Goal: Task Accomplishment & Management: Manage account settings

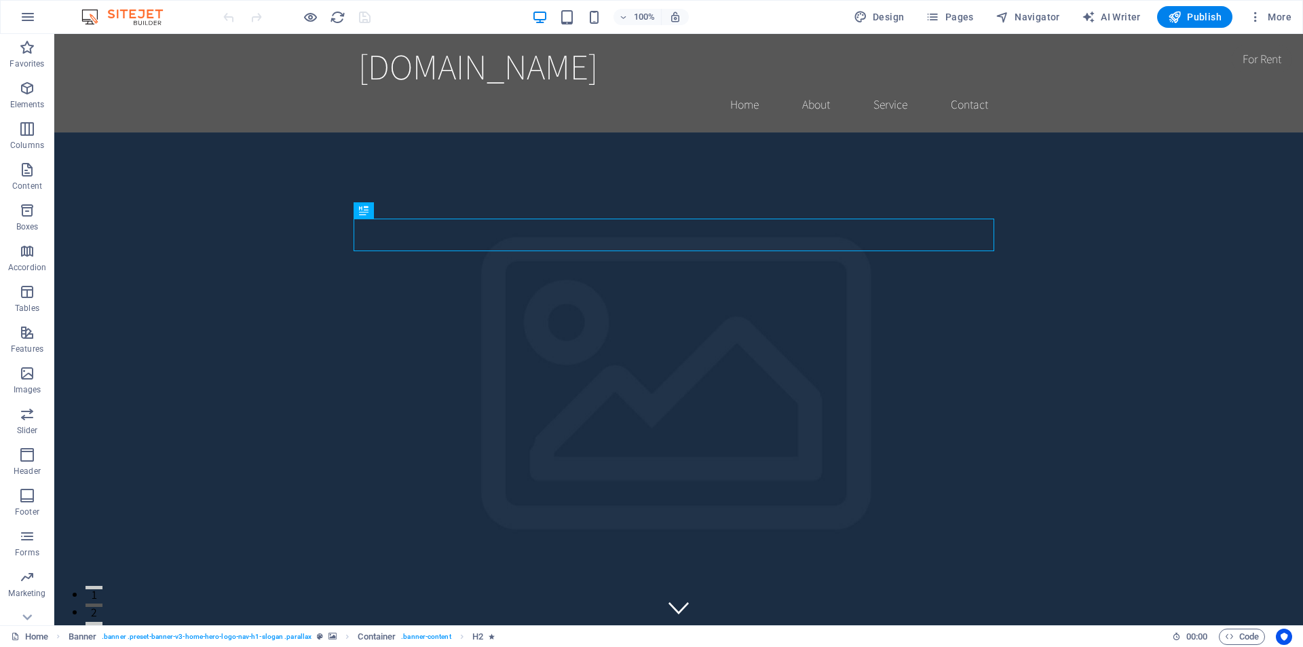
click at [110, 15] on img at bounding box center [129, 17] width 102 height 16
click at [32, 17] on icon "button" at bounding box center [28, 17] width 16 height 16
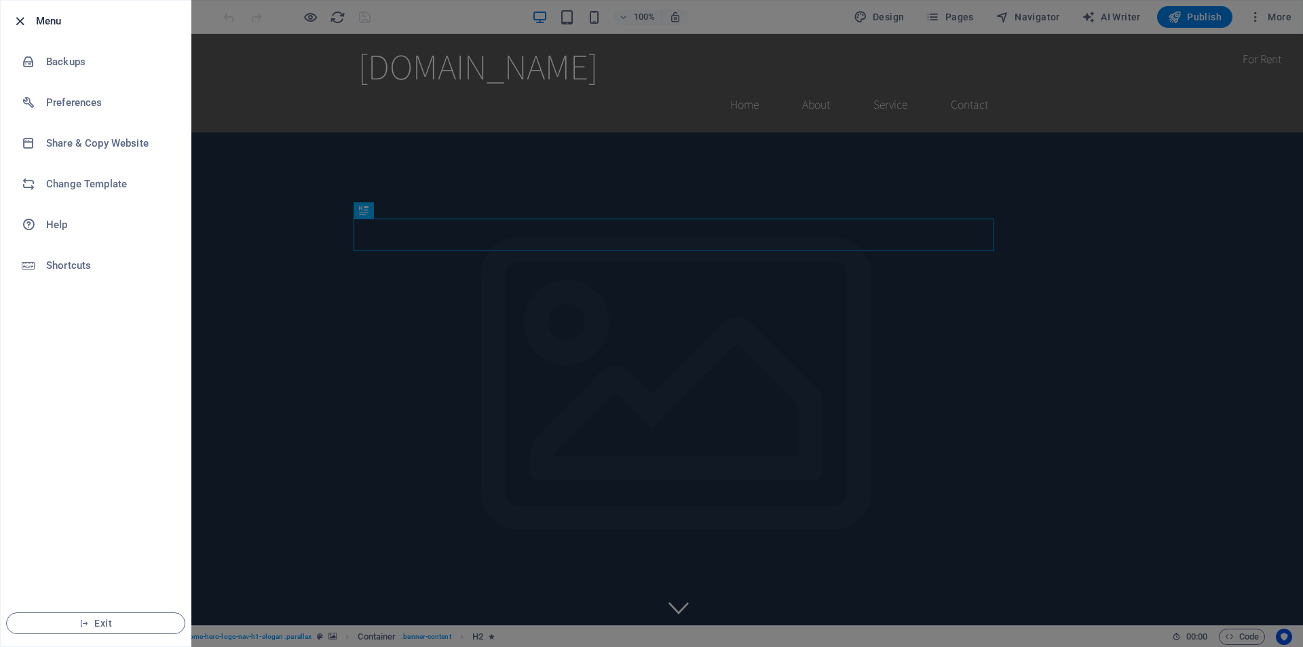
click at [26, 14] on icon "button" at bounding box center [20, 22] width 16 height 16
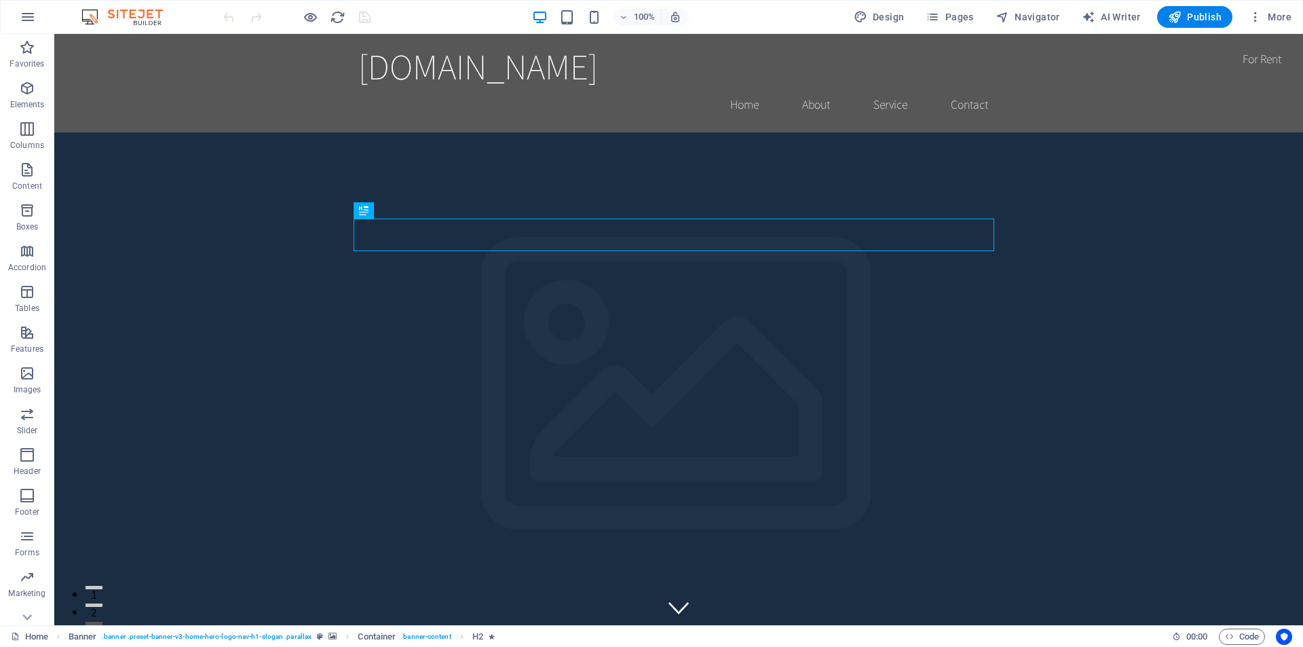
click at [129, 17] on img at bounding box center [129, 17] width 102 height 16
click at [138, 17] on img at bounding box center [129, 17] width 102 height 16
click at [1259, 18] on icon "button" at bounding box center [1256, 17] width 14 height 14
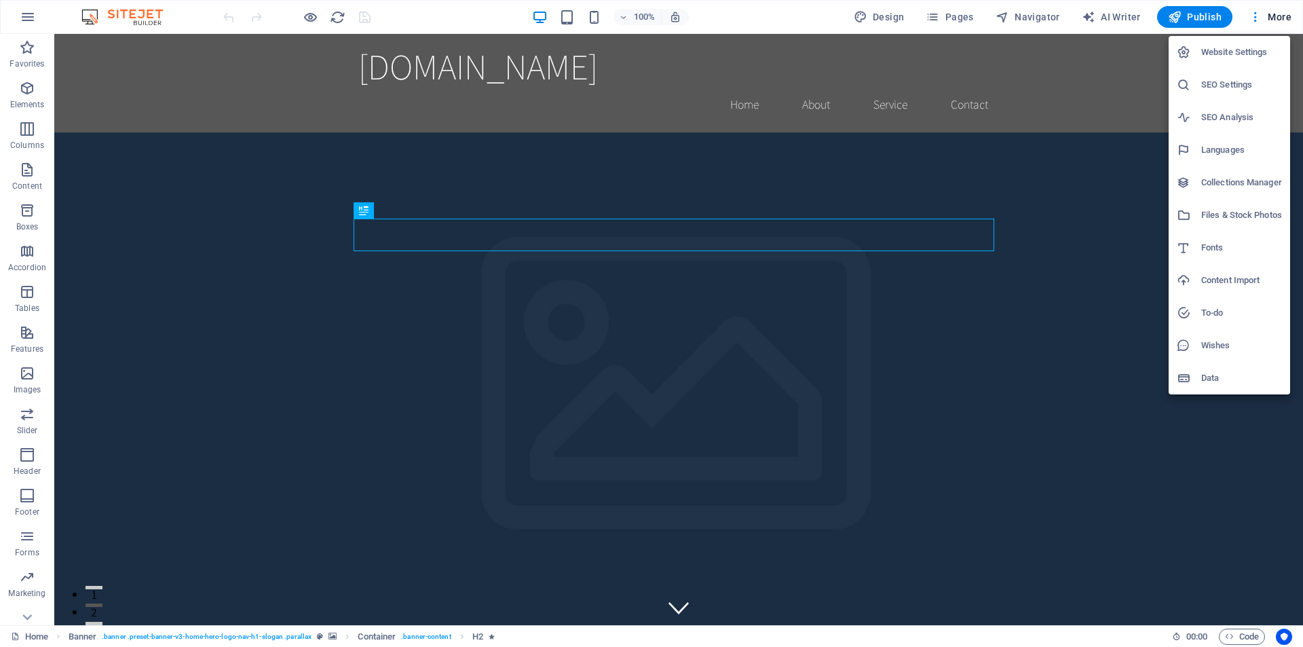
click at [1259, 18] on div at bounding box center [651, 323] width 1303 height 647
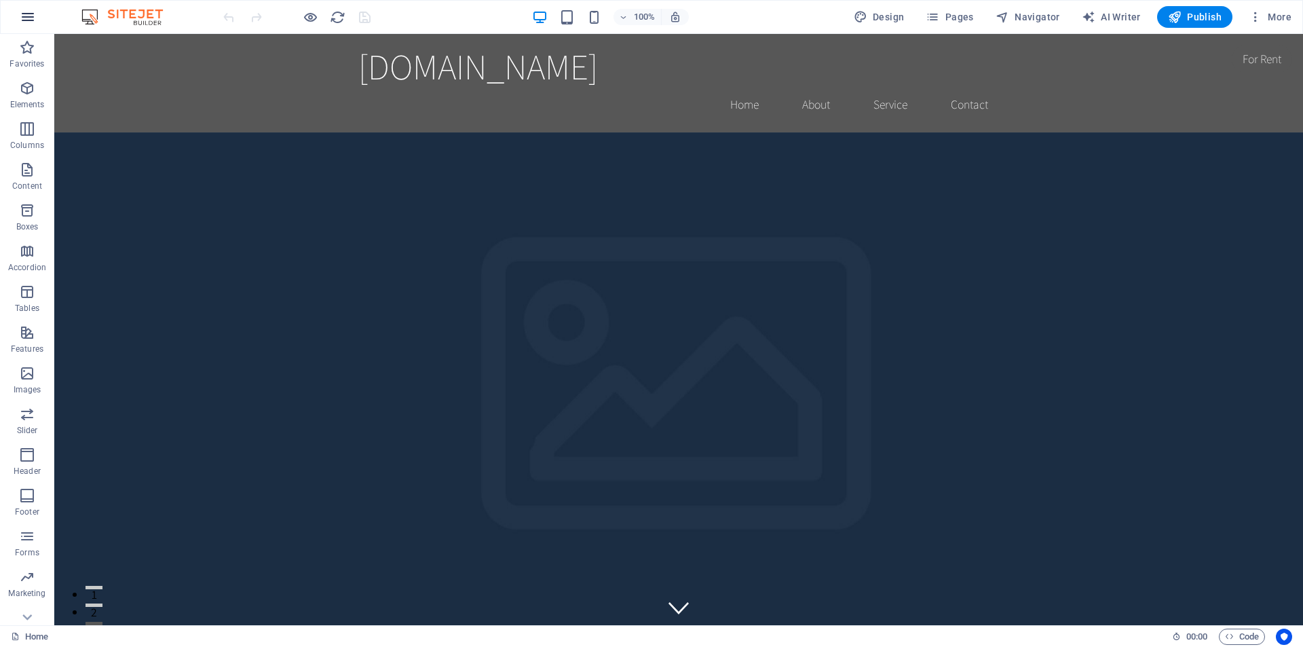
click at [16, 18] on button "button" at bounding box center [28, 17] width 33 height 33
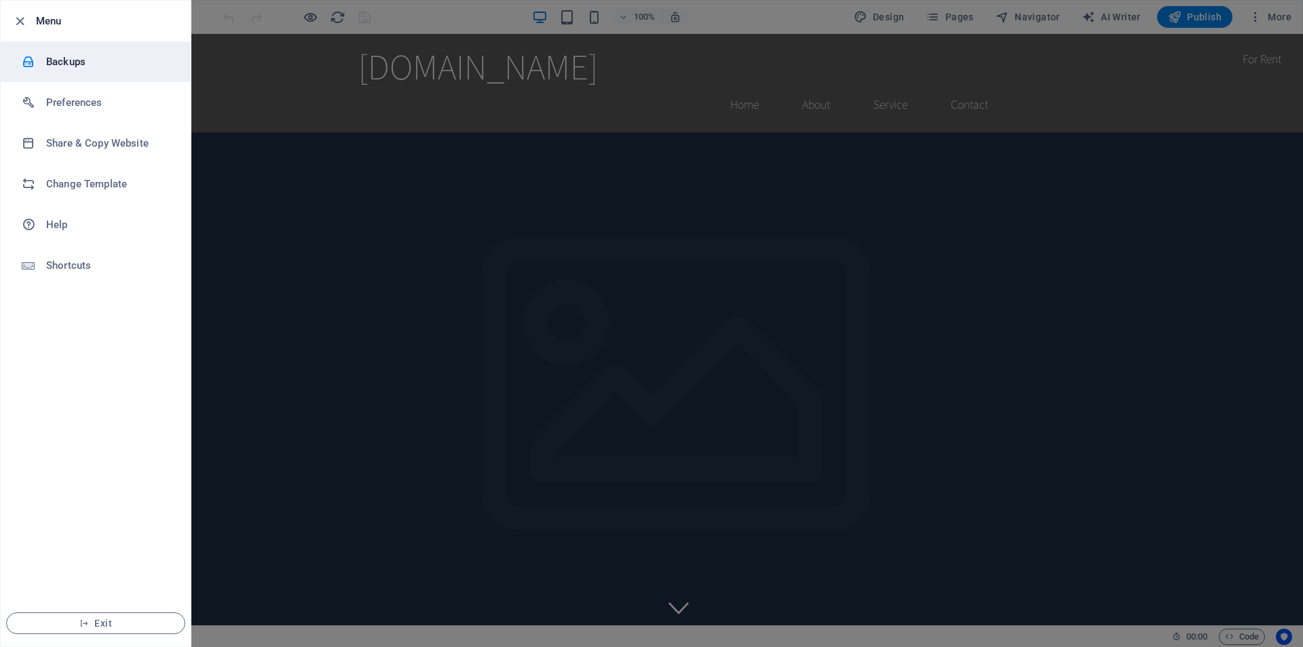
click at [69, 66] on h6 "Backups" at bounding box center [109, 62] width 126 height 16
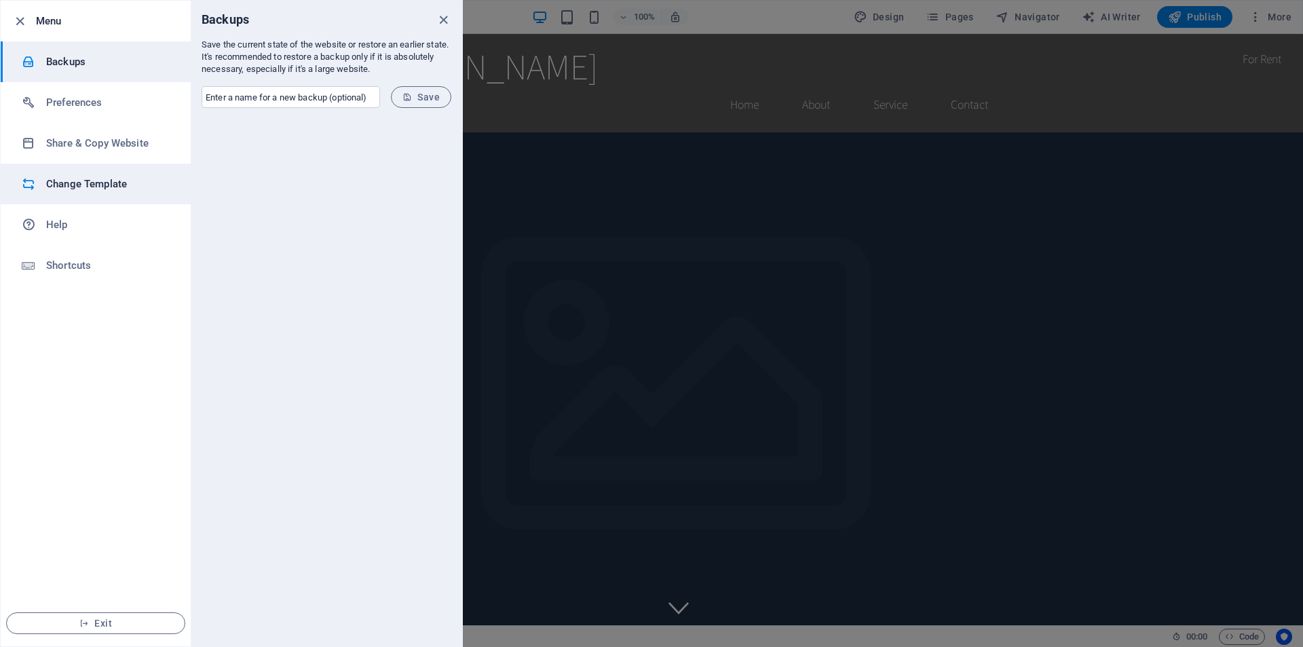
click at [83, 189] on h6 "Change Template" at bounding box center [109, 184] width 126 height 16
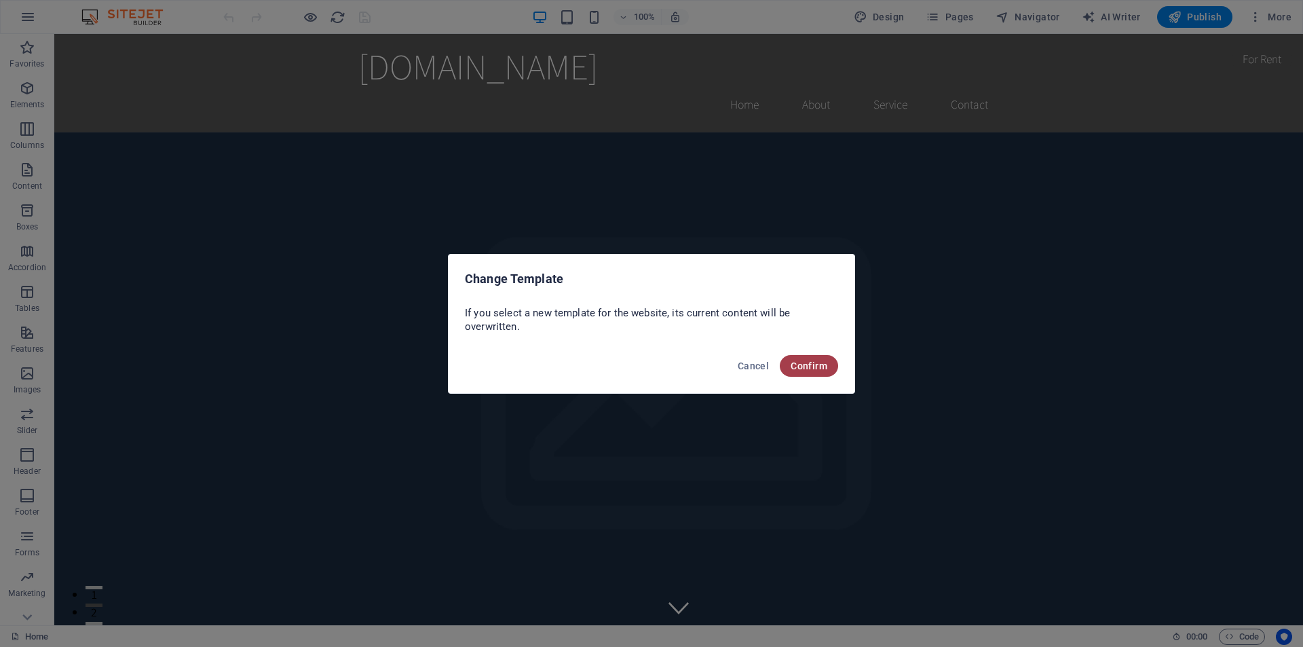
click at [826, 365] on span "Confirm" at bounding box center [809, 365] width 37 height 11
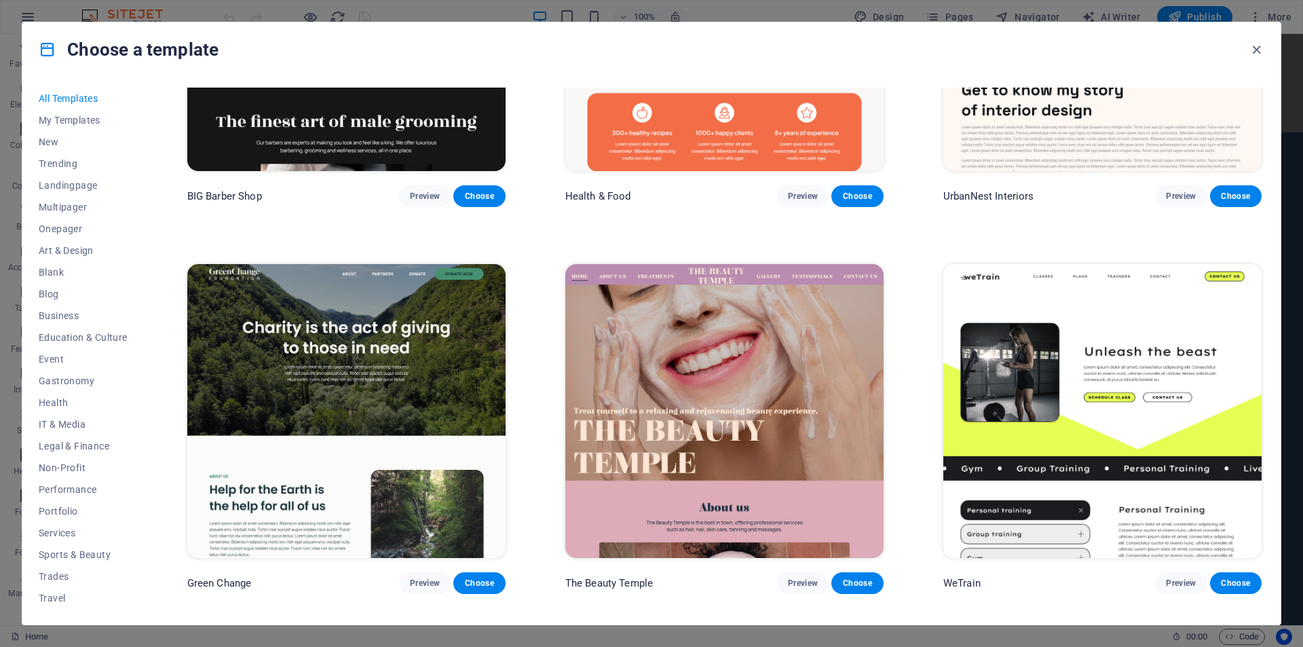
scroll to position [2171, 0]
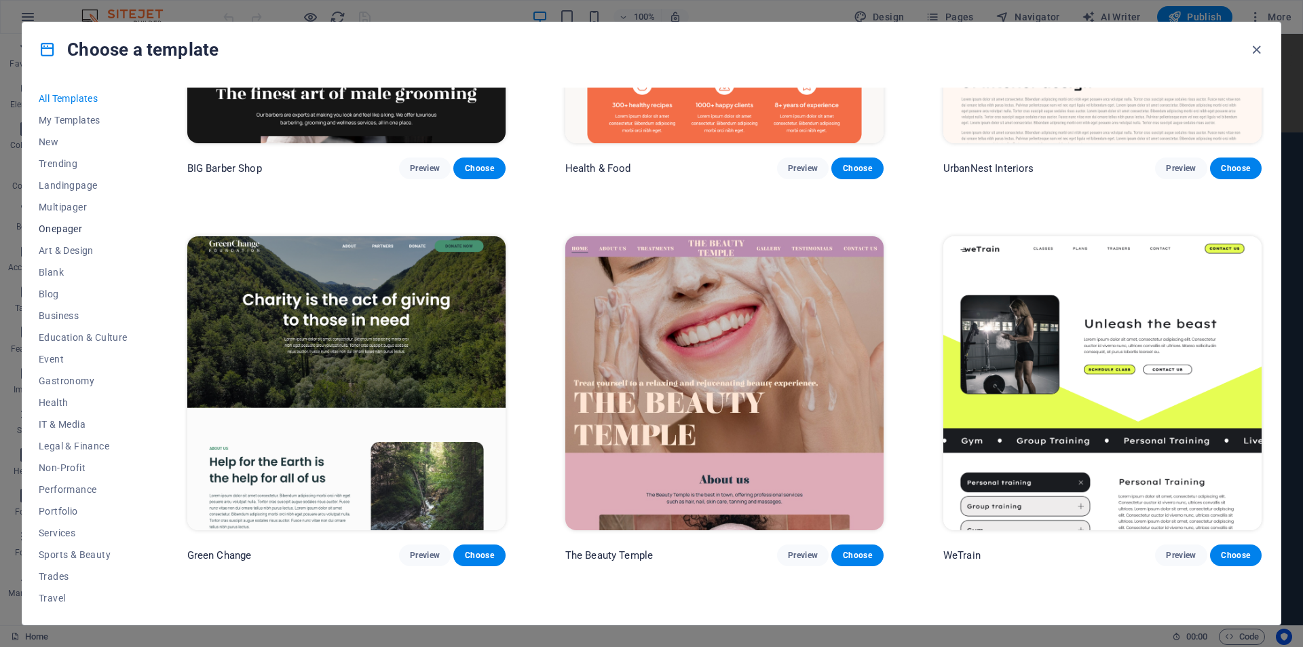
click at [79, 225] on span "Onepager" at bounding box center [83, 228] width 89 height 11
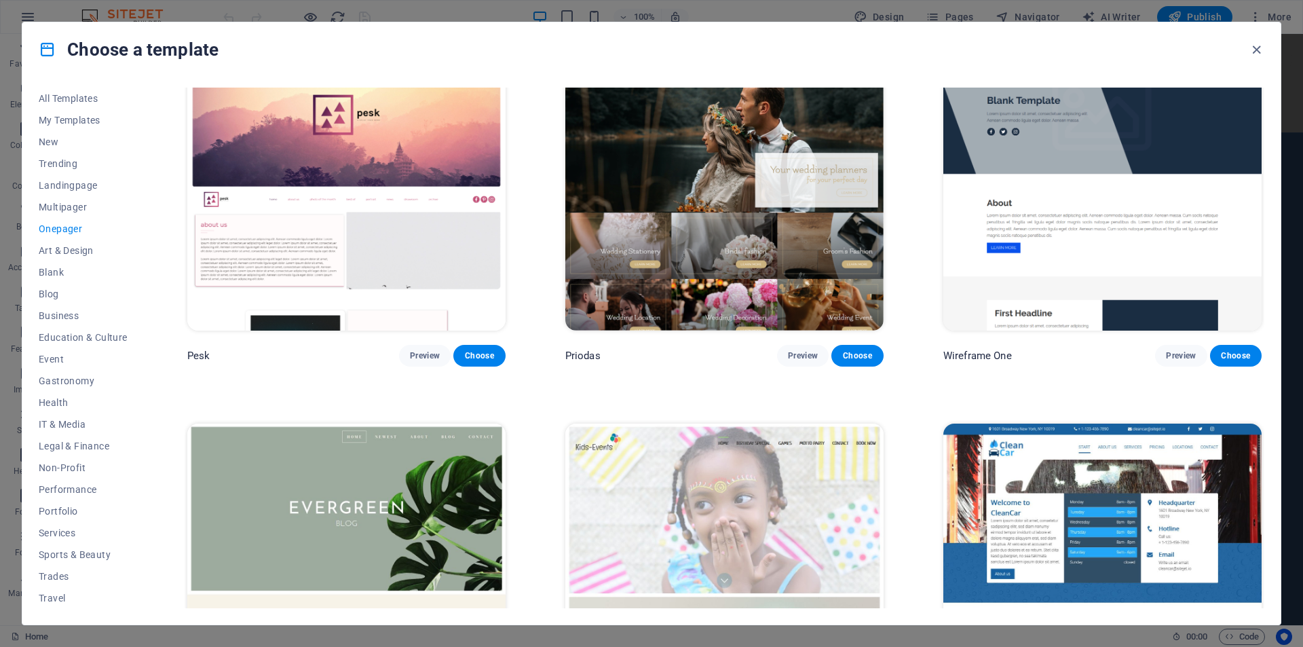
scroll to position [2374, 0]
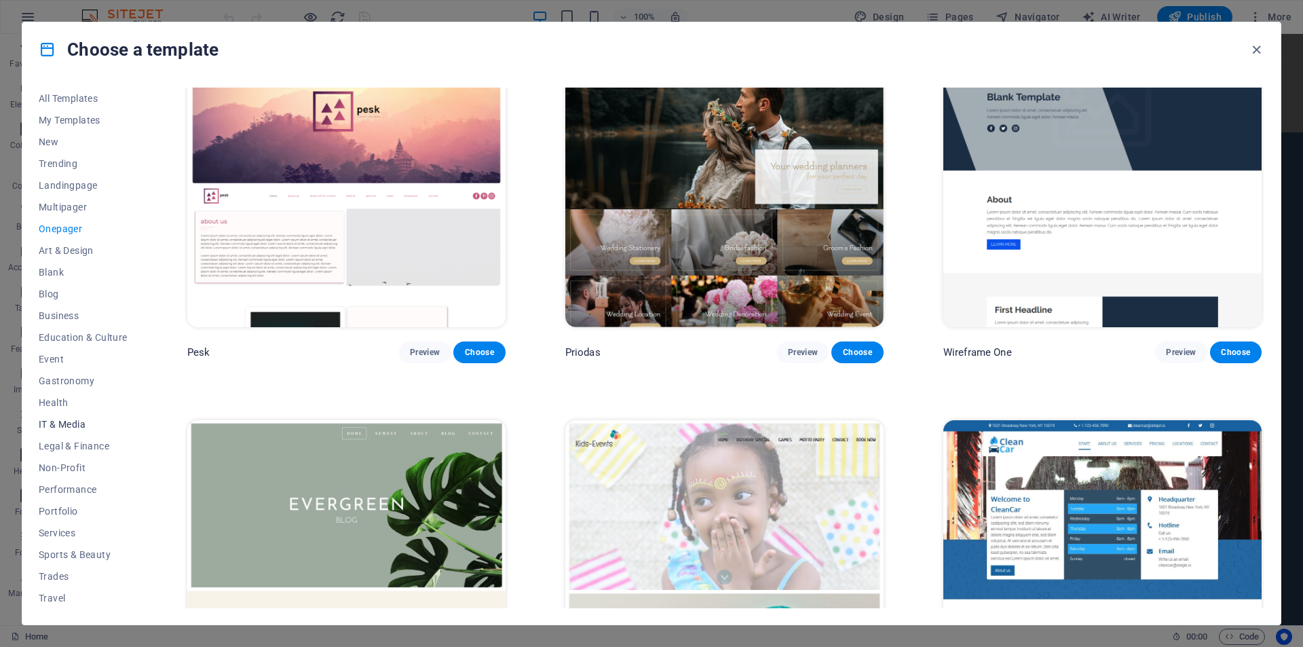
click at [77, 424] on span "IT & Media" at bounding box center [83, 424] width 89 height 11
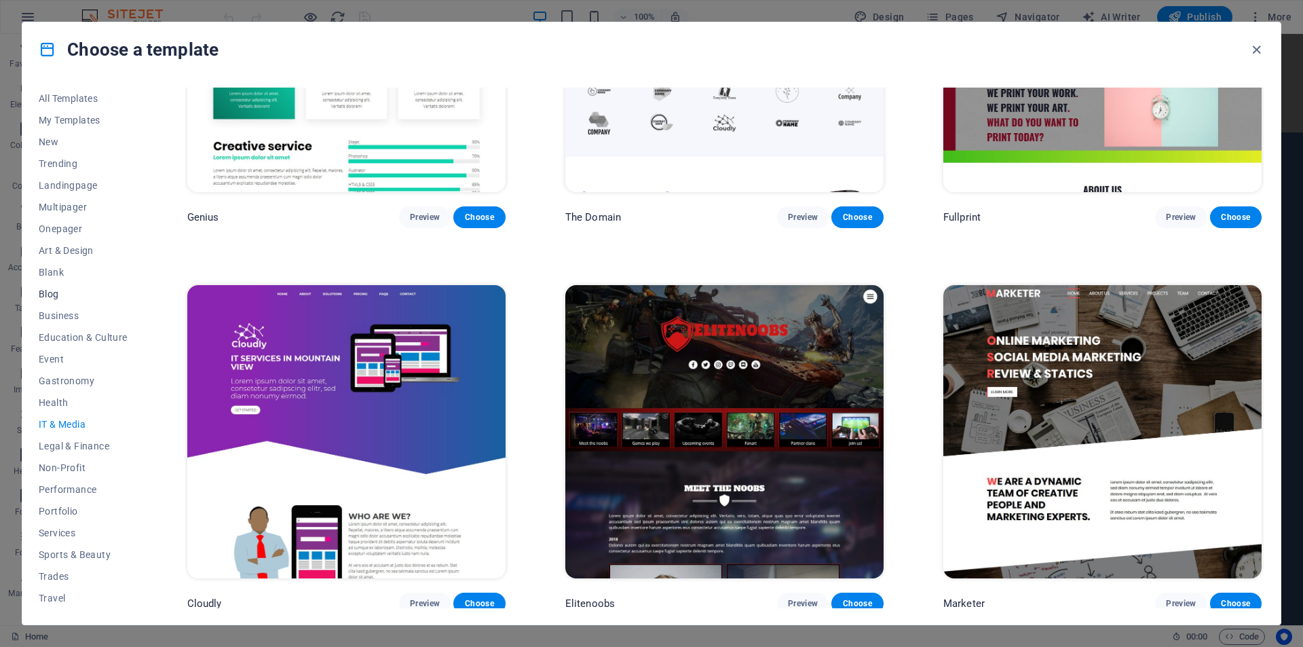
scroll to position [22, 0]
click at [73, 590] on button "Wireframe" at bounding box center [83, 597] width 89 height 22
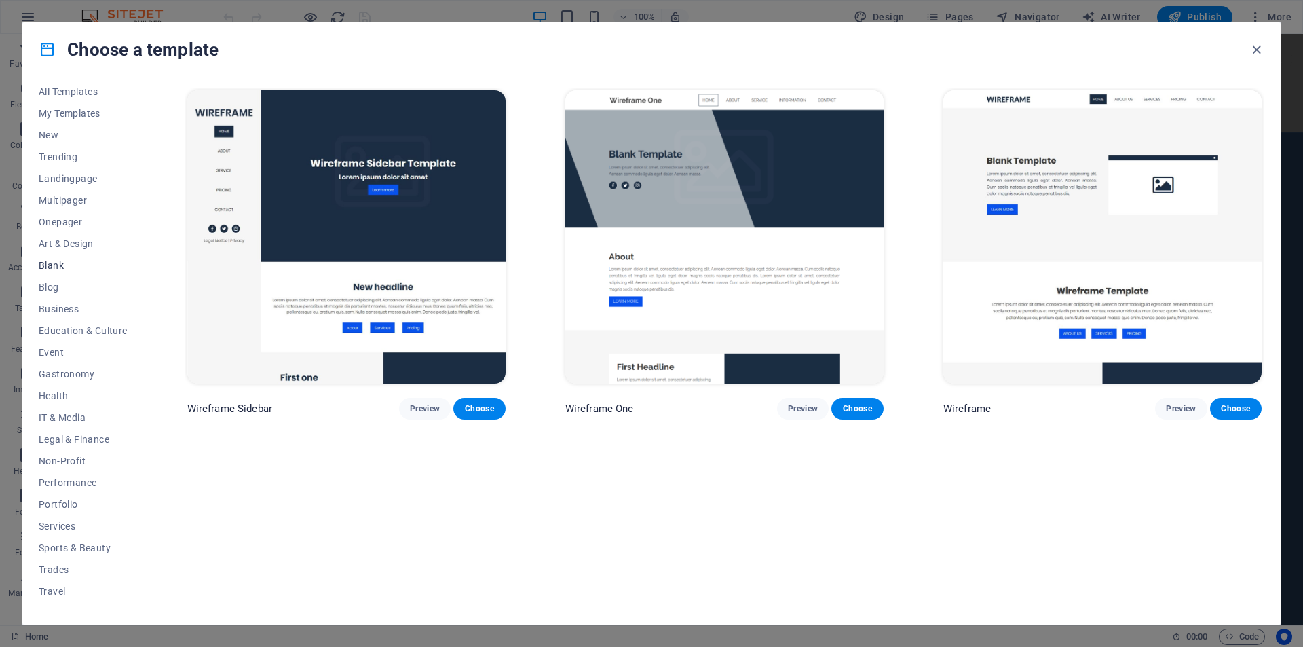
scroll to position [0, 0]
click at [89, 201] on button "Multipager" at bounding box center [83, 207] width 89 height 22
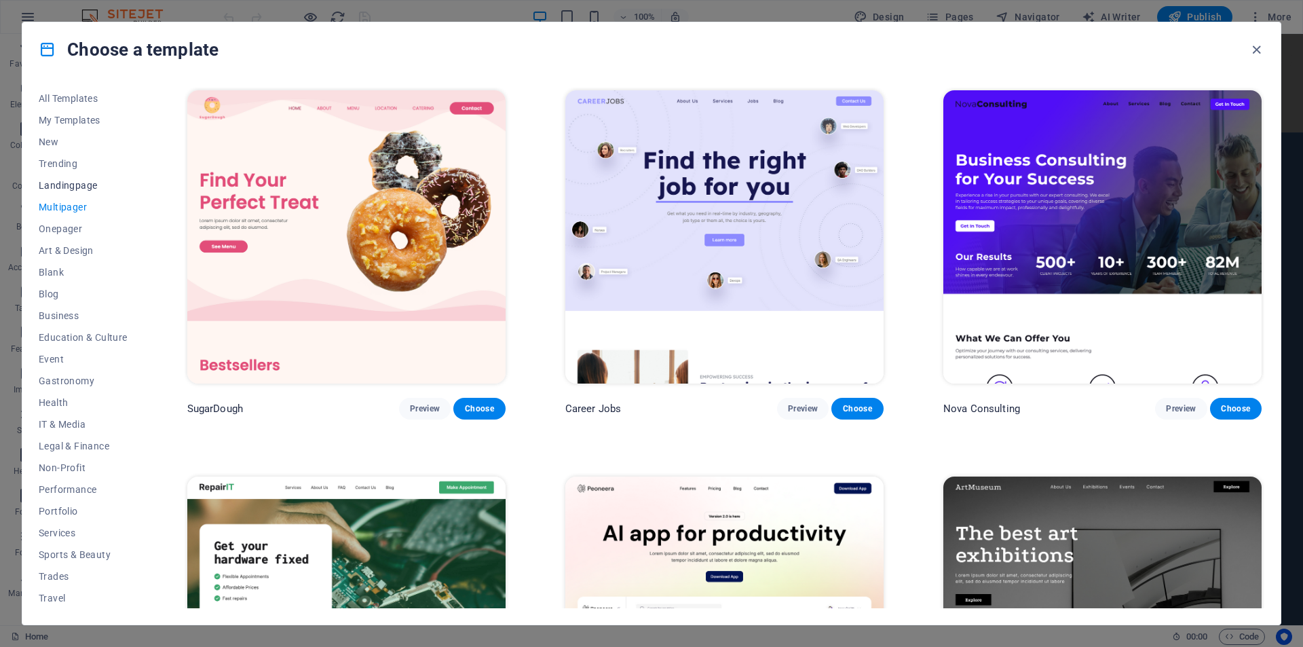
click at [79, 177] on button "Landingpage" at bounding box center [83, 185] width 89 height 22
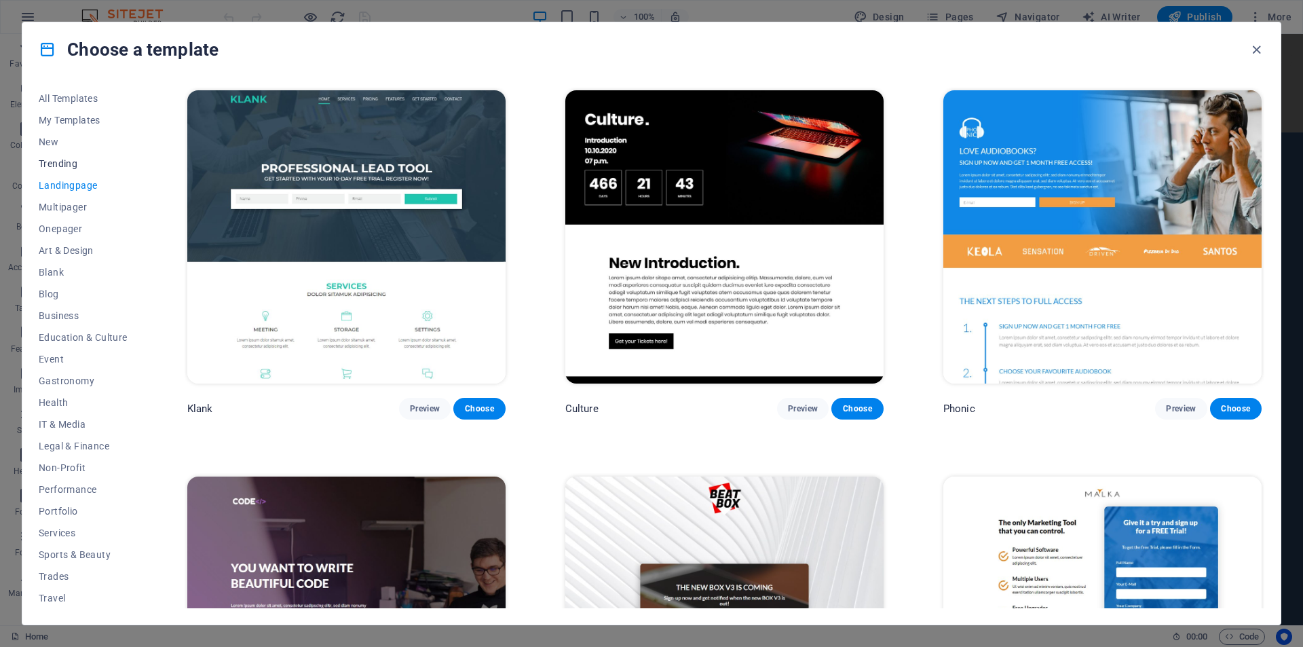
click at [71, 159] on span "Trending" at bounding box center [83, 163] width 89 height 11
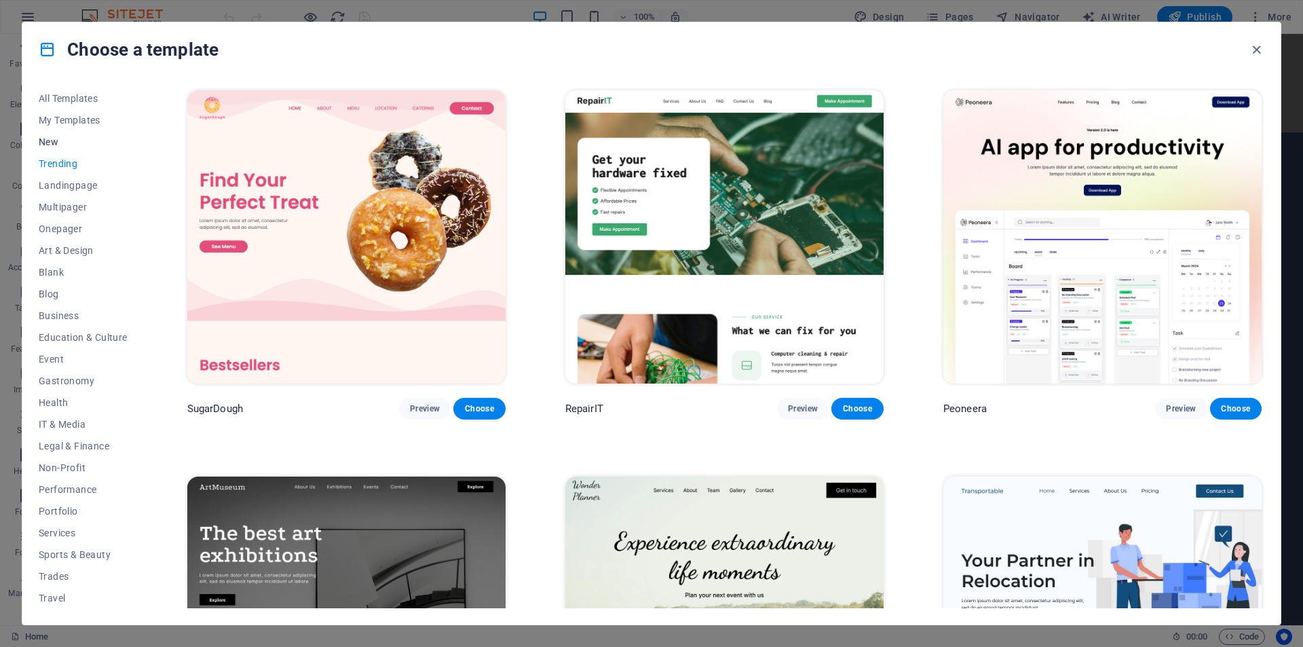
click at [69, 139] on span "New" at bounding box center [83, 141] width 89 height 11
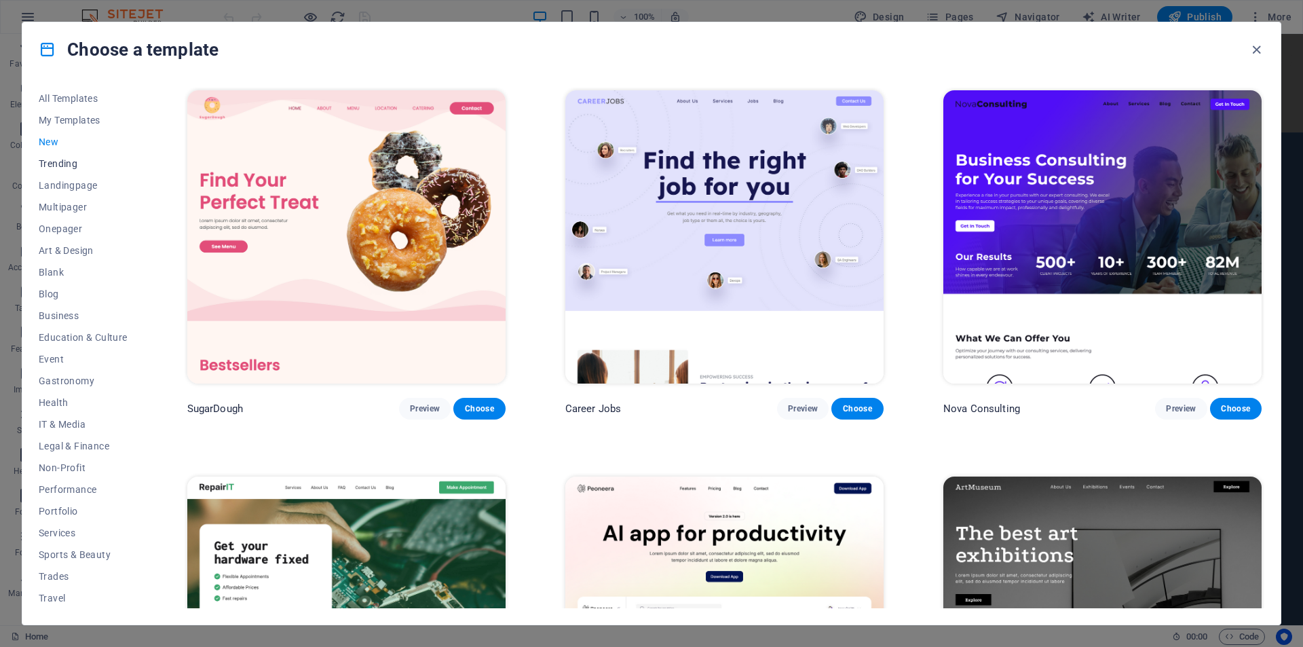
click at [67, 155] on button "Trending" at bounding box center [83, 164] width 89 height 22
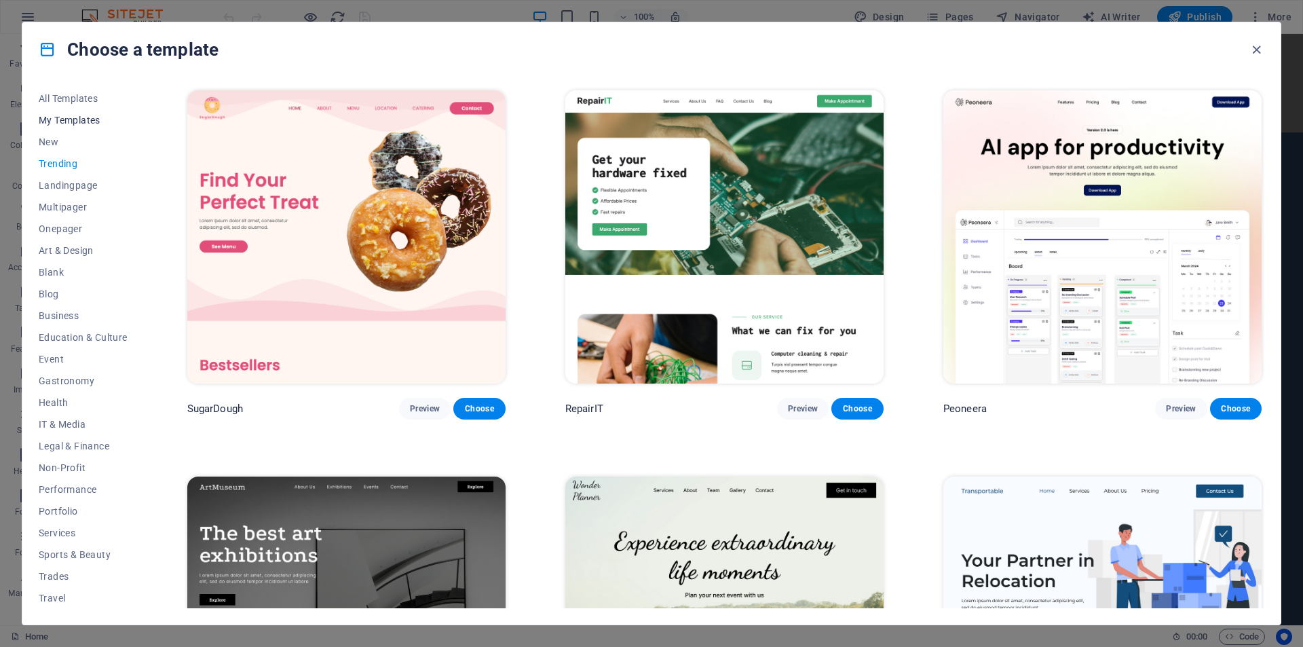
click at [67, 119] on span "My Templates" at bounding box center [83, 120] width 89 height 11
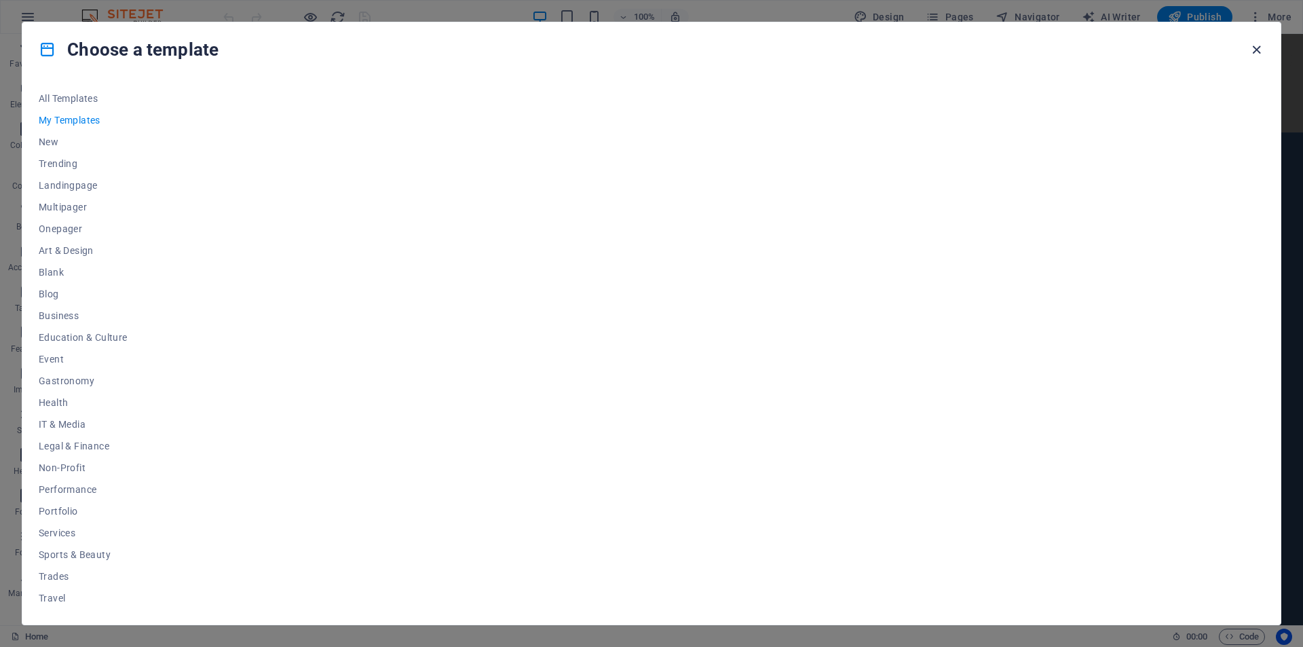
click at [1256, 52] on icon "button" at bounding box center [1257, 50] width 16 height 16
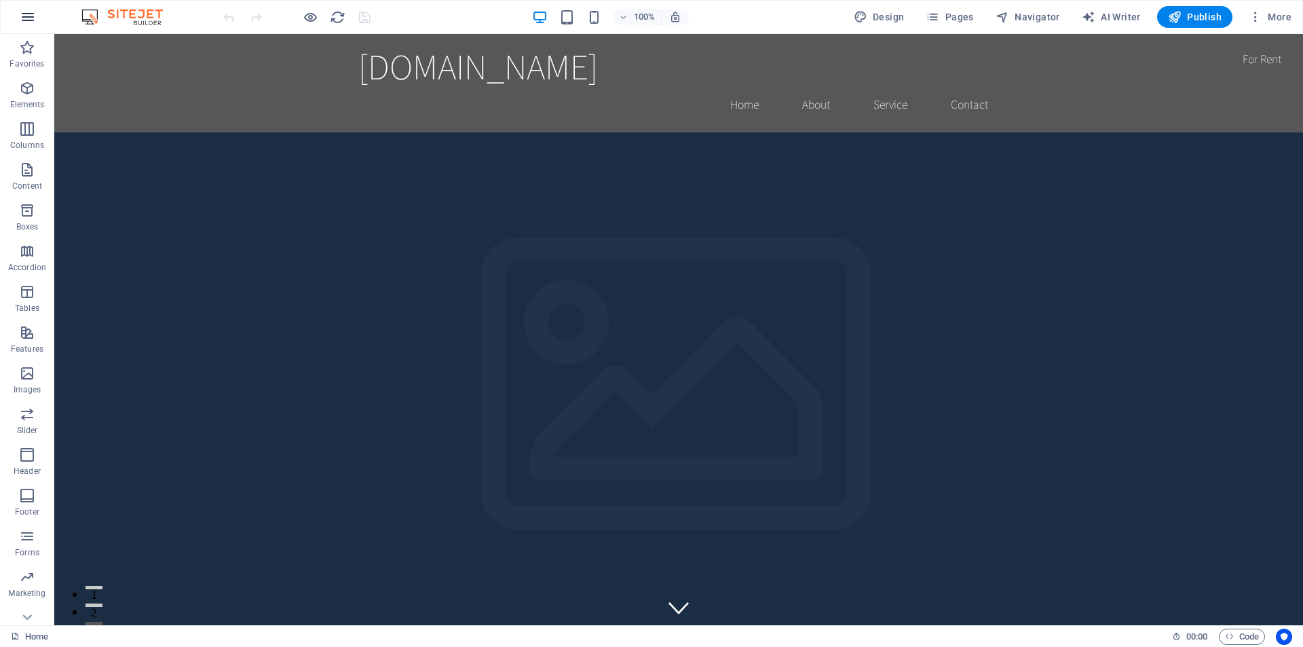
click at [29, 23] on icon "button" at bounding box center [28, 17] width 16 height 16
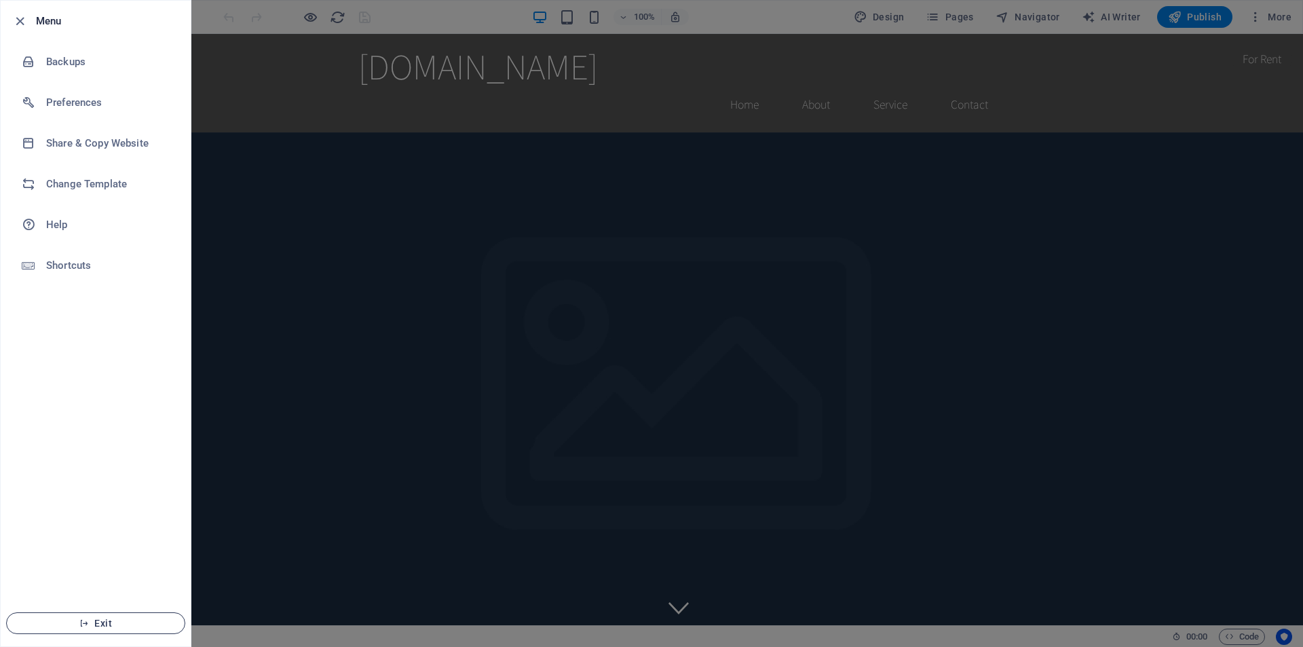
click at [94, 618] on span "Exit" at bounding box center [96, 623] width 156 height 11
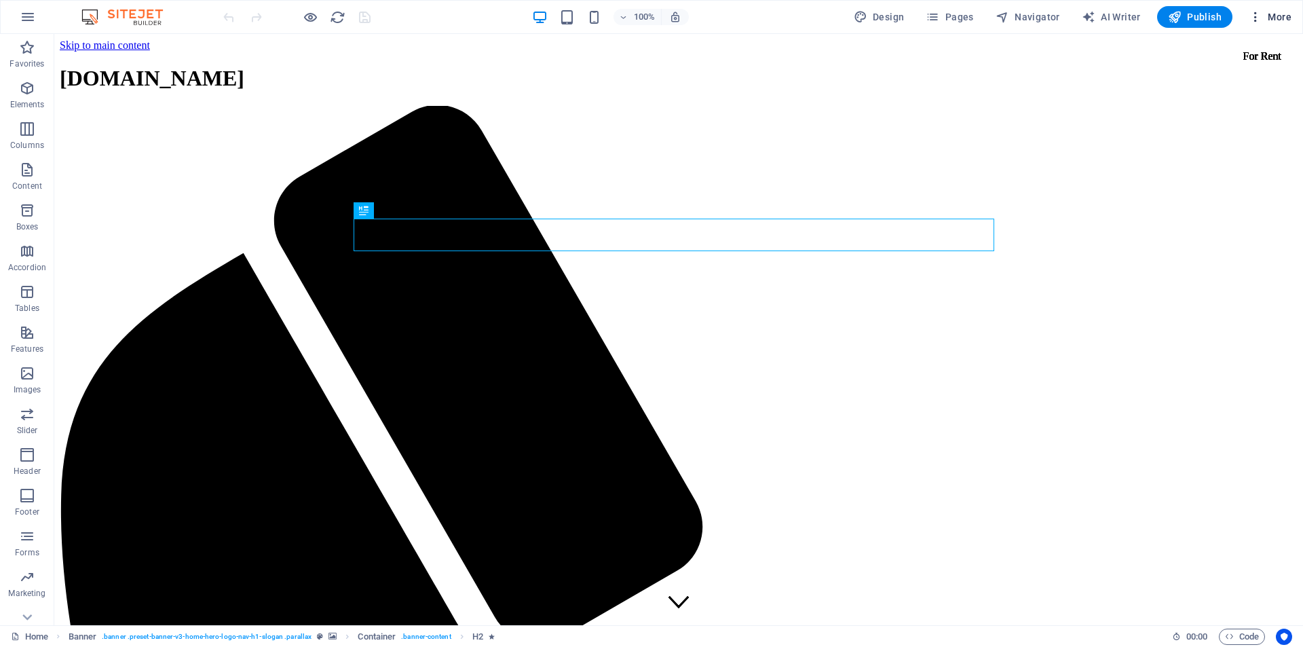
click at [1253, 14] on icon "button" at bounding box center [1256, 17] width 14 height 14
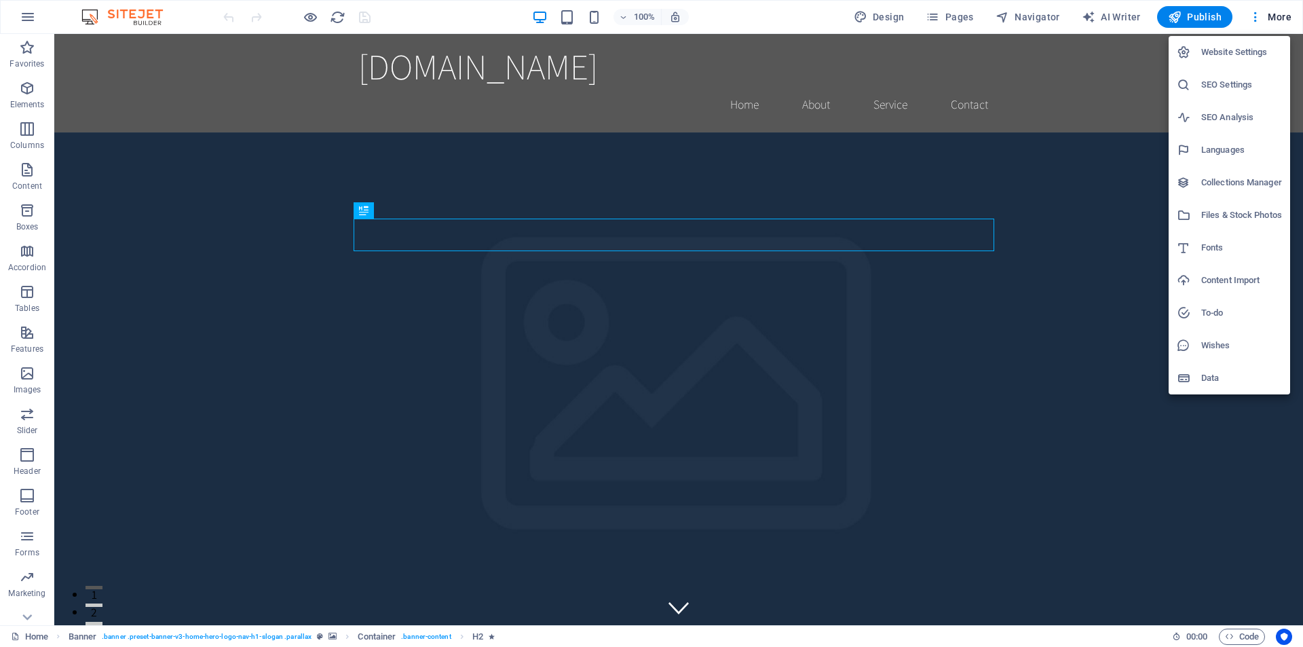
click at [1224, 43] on li "Website Settings" at bounding box center [1229, 52] width 121 height 33
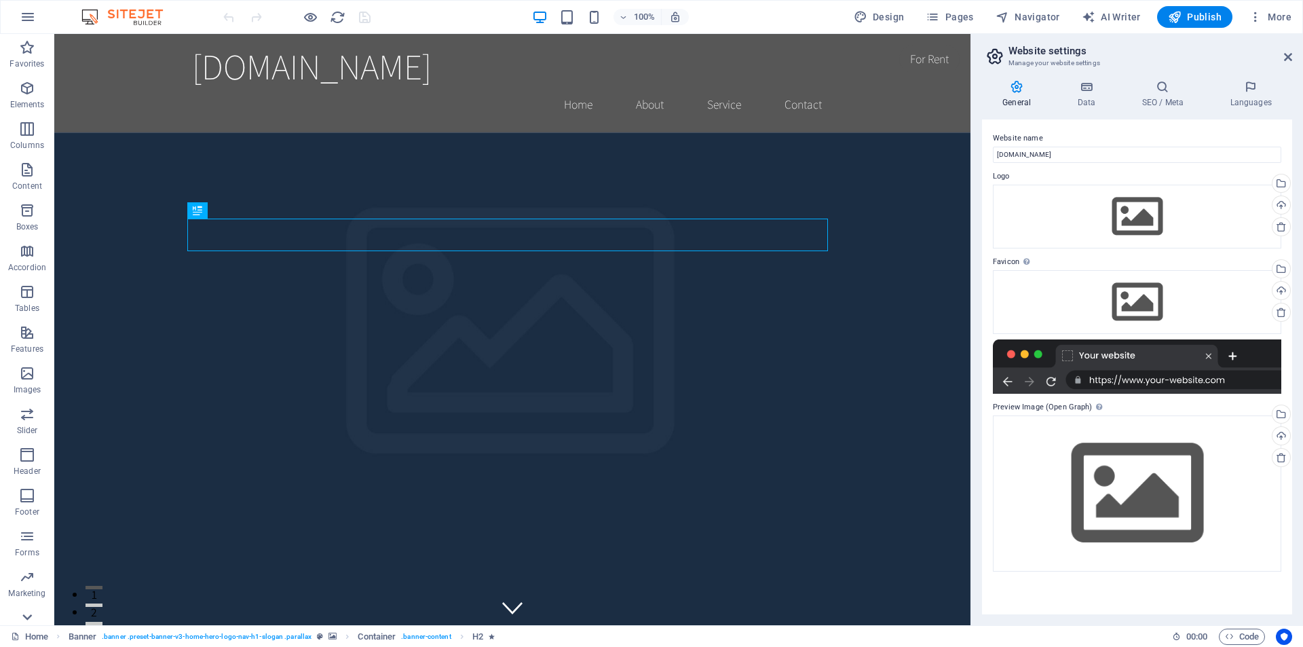
click at [24, 614] on icon at bounding box center [27, 616] width 19 height 19
click at [23, 613] on p "Collections" at bounding box center [26, 614] width 41 height 11
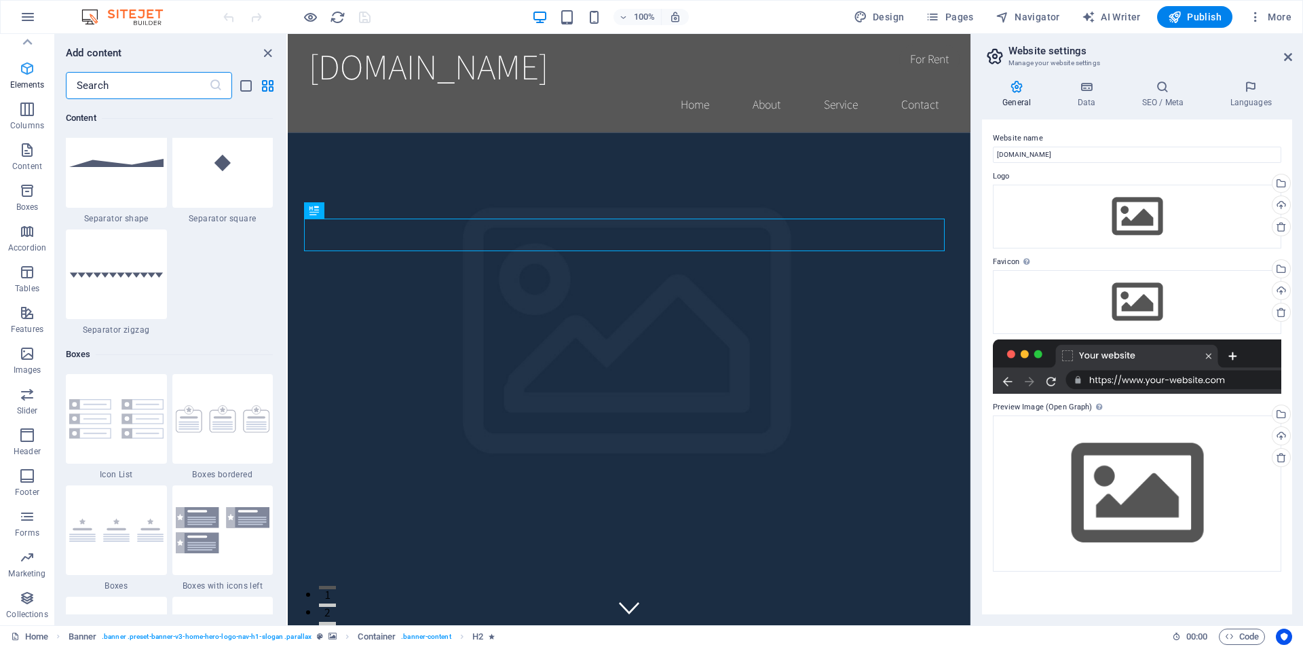
scroll to position [12422, 0]
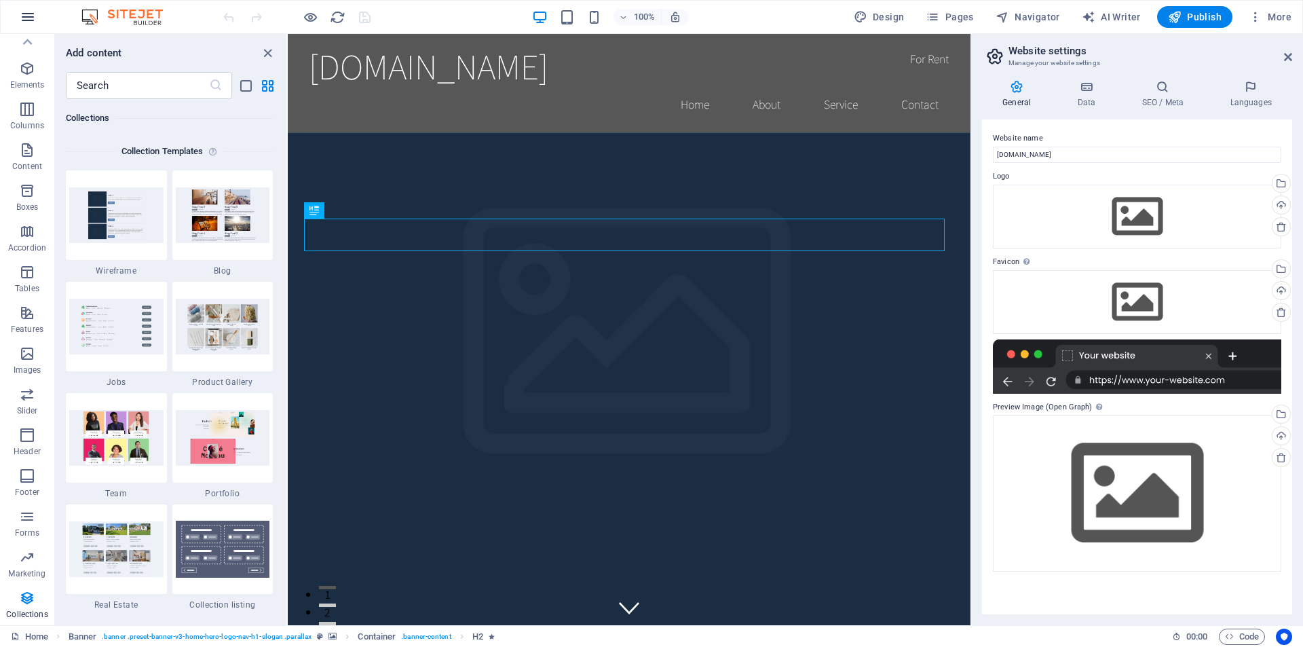
click at [33, 16] on icon "button" at bounding box center [28, 17] width 16 height 16
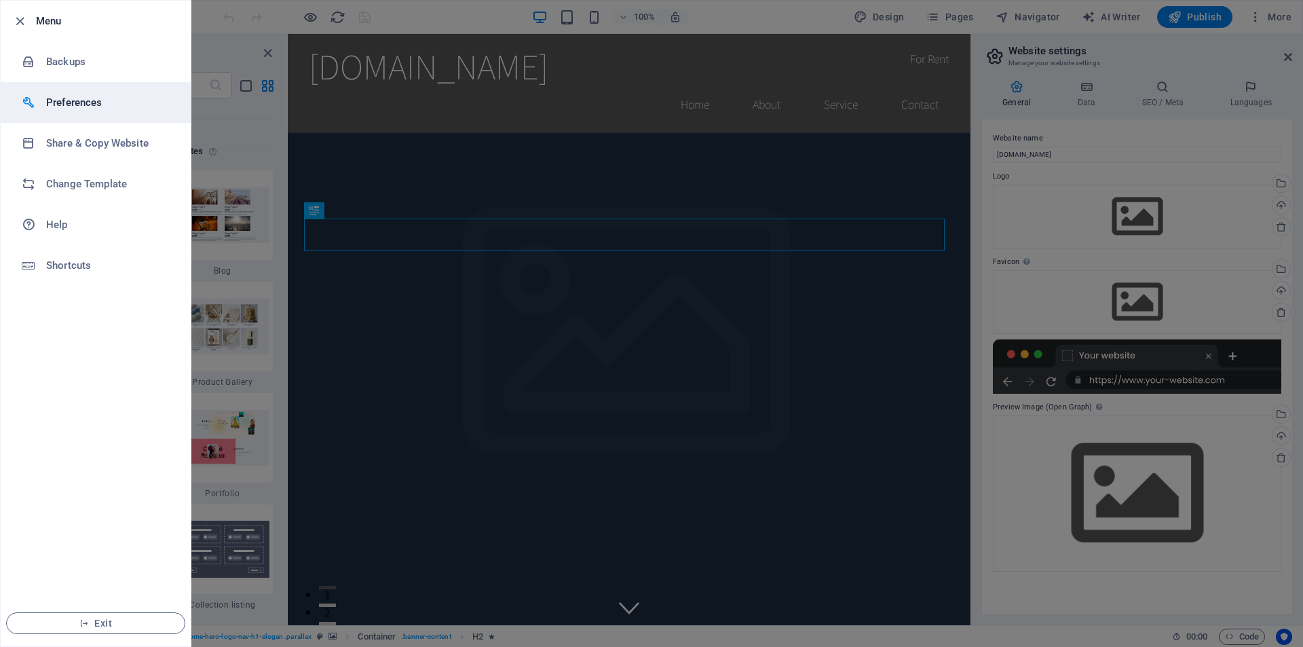
click at [119, 100] on h6 "Preferences" at bounding box center [109, 102] width 126 height 16
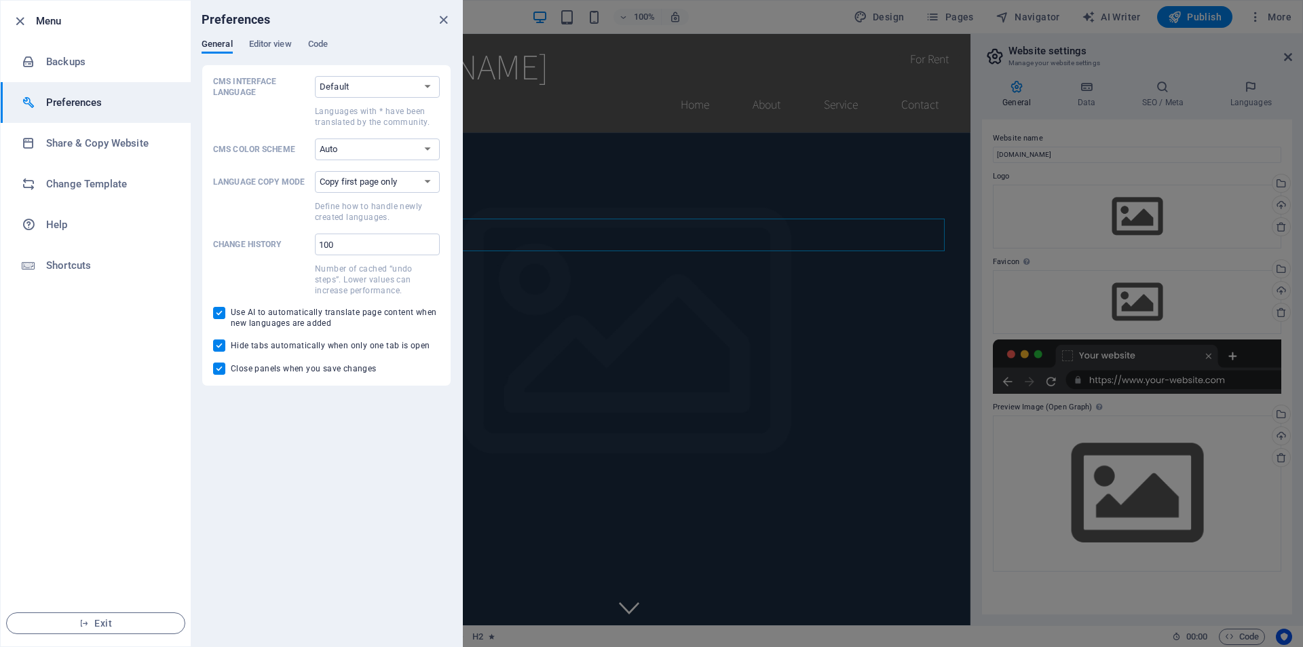
click at [962, 237] on div at bounding box center [651, 323] width 1303 height 647
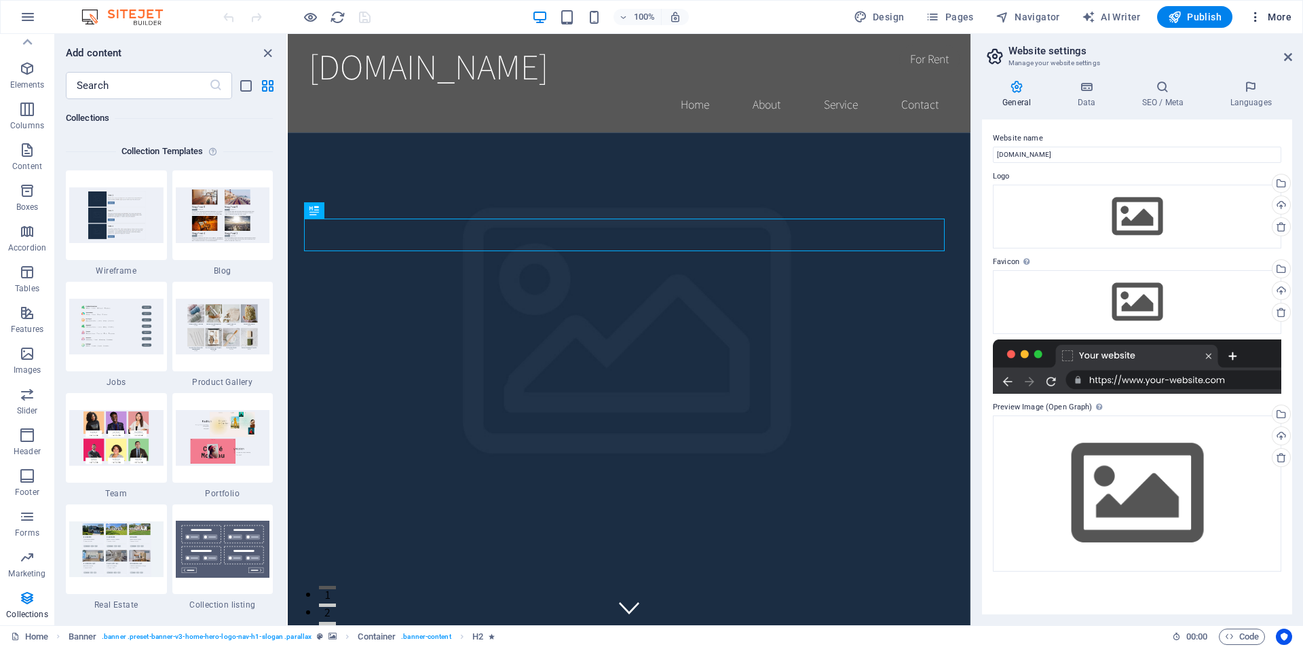
click at [1293, 16] on button "More" at bounding box center [1270, 17] width 54 height 22
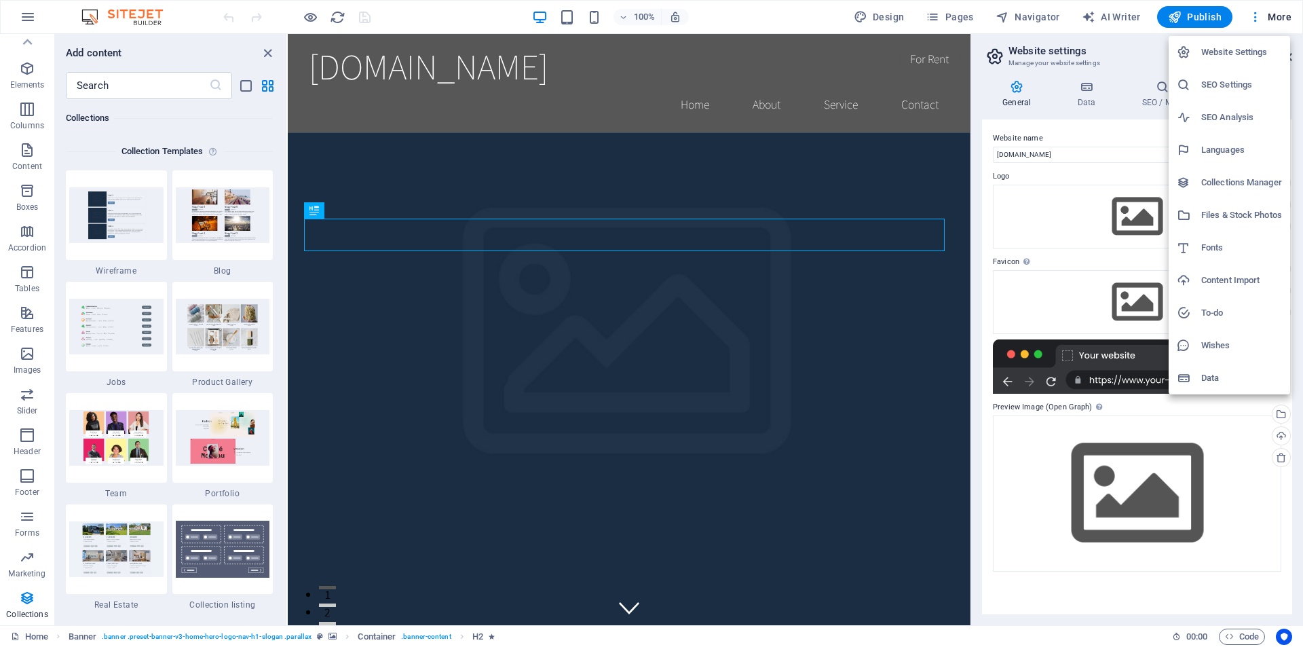
click at [1221, 44] on h6 "Website Settings" at bounding box center [1241, 52] width 81 height 16
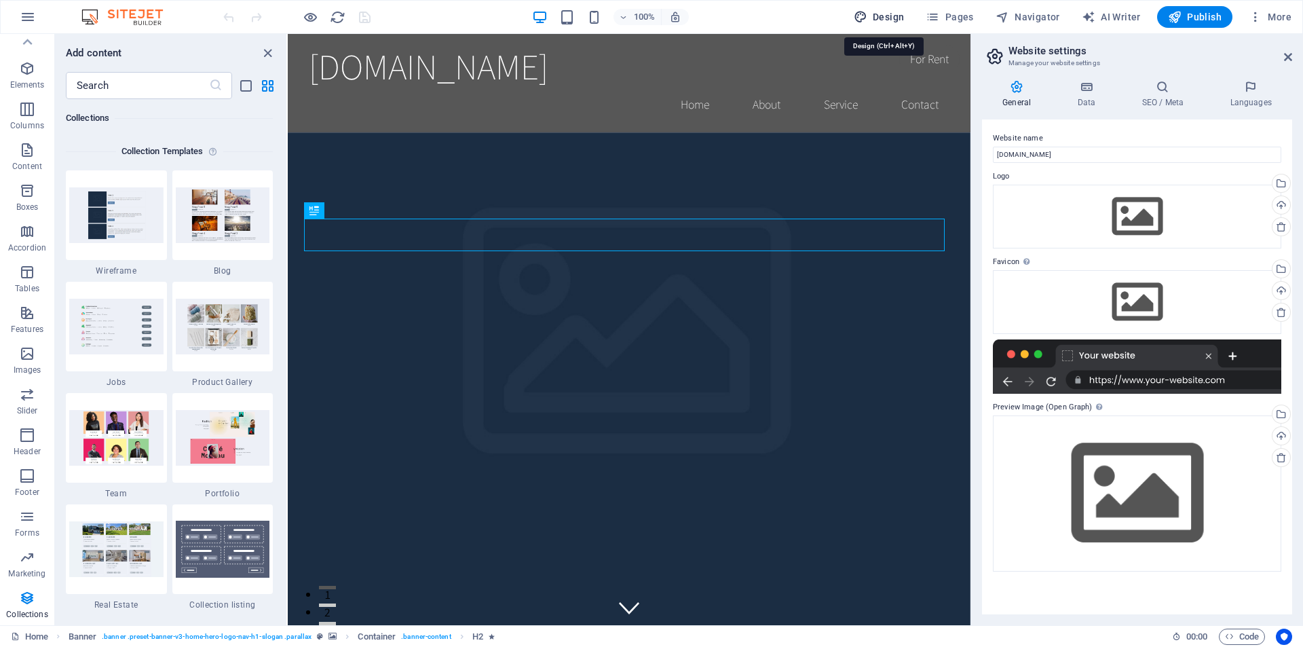
click at [909, 15] on button "Design" at bounding box center [879, 17] width 62 height 22
select select "rem"
select select "200"
select select "px"
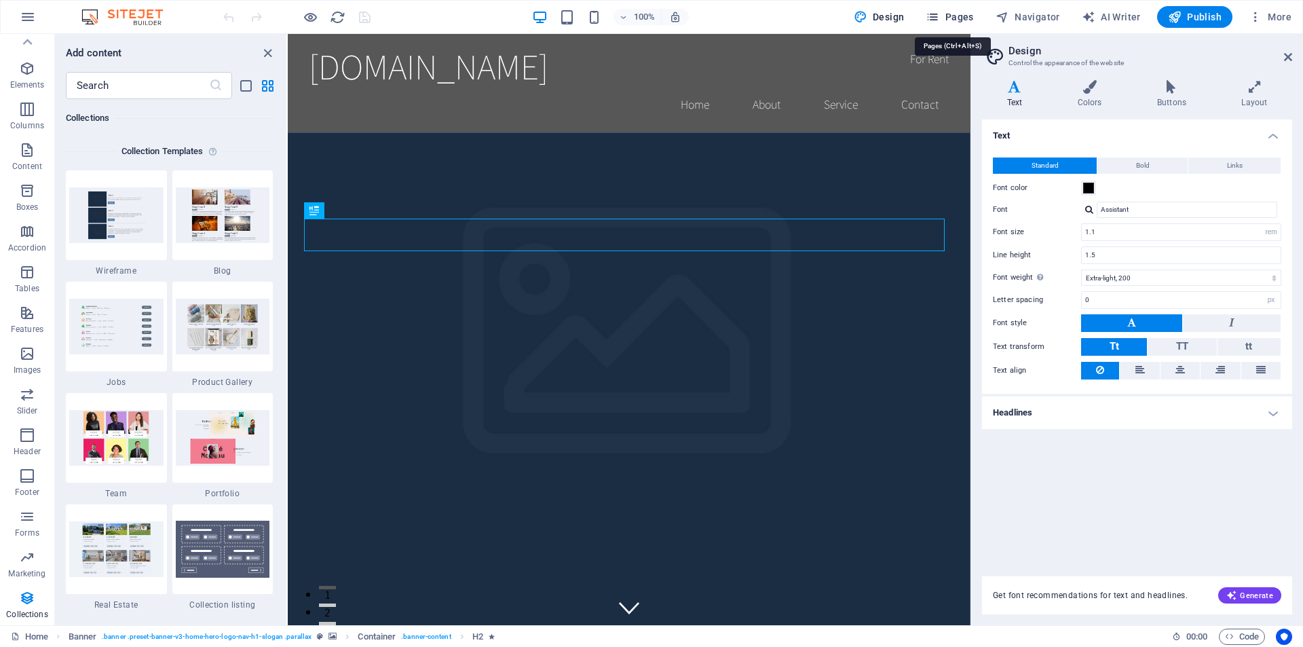
click at [947, 11] on span "Pages" at bounding box center [950, 17] width 48 height 14
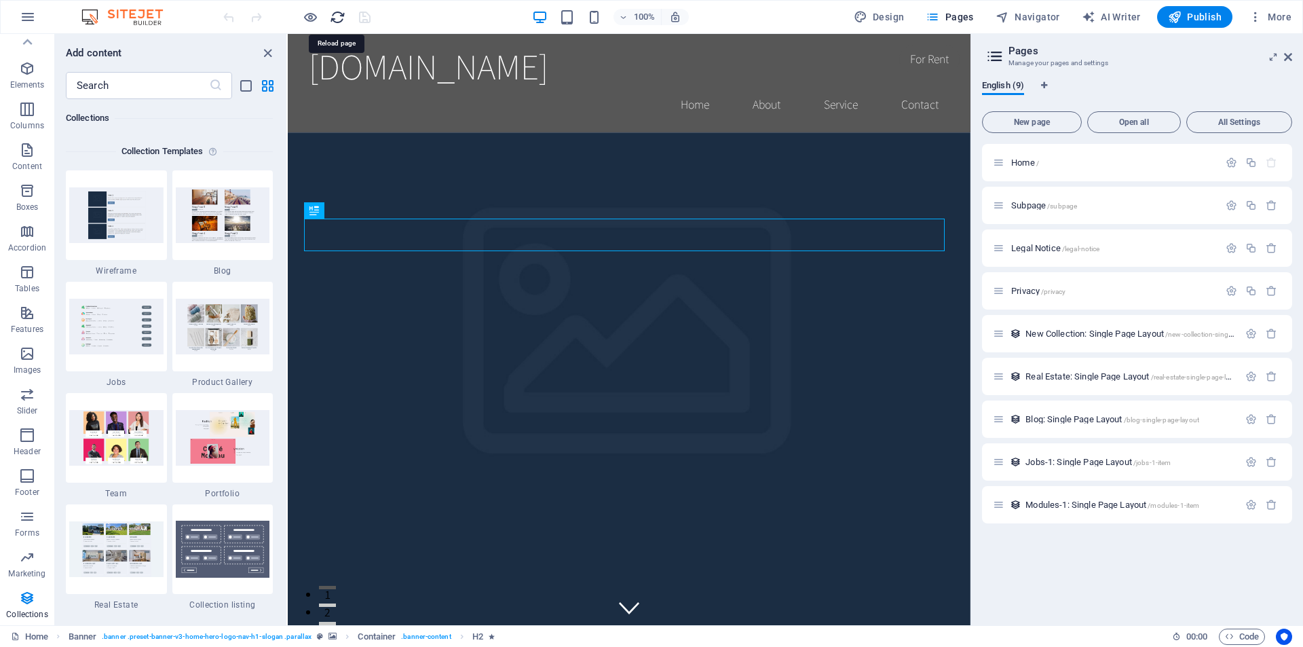
click at [339, 17] on icon "reload" at bounding box center [338, 18] width 16 height 16
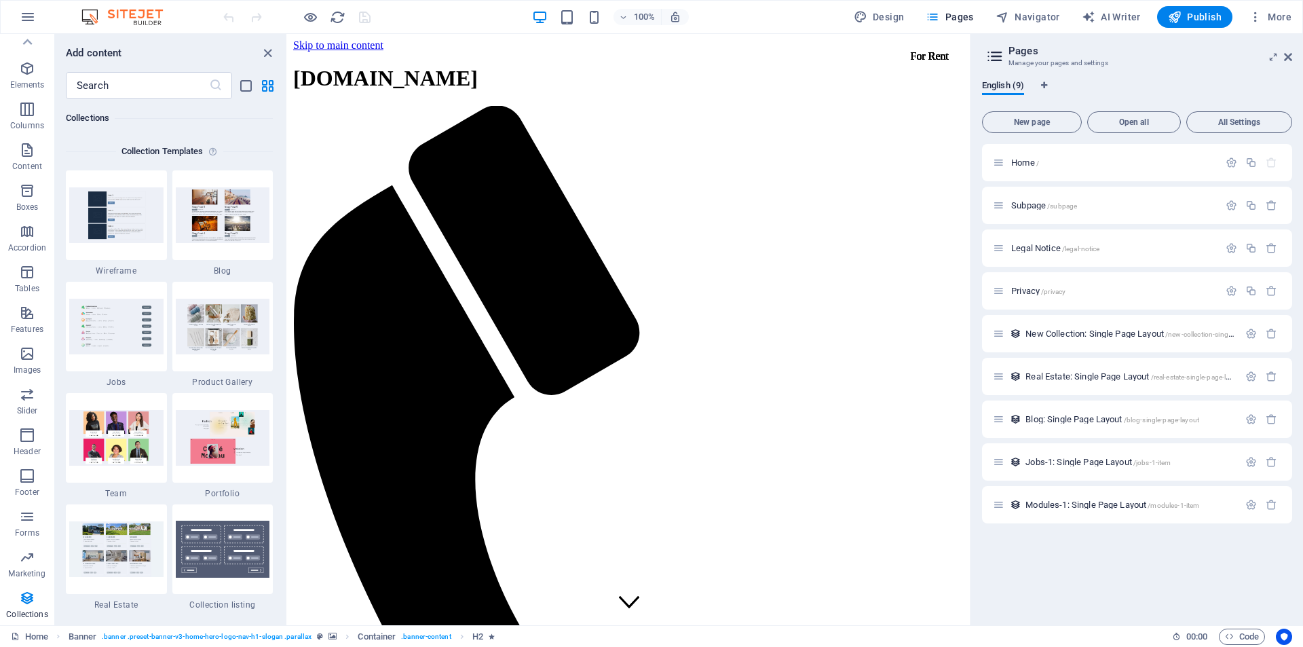
scroll to position [0, 0]
click at [29, 10] on icon "button" at bounding box center [28, 17] width 16 height 16
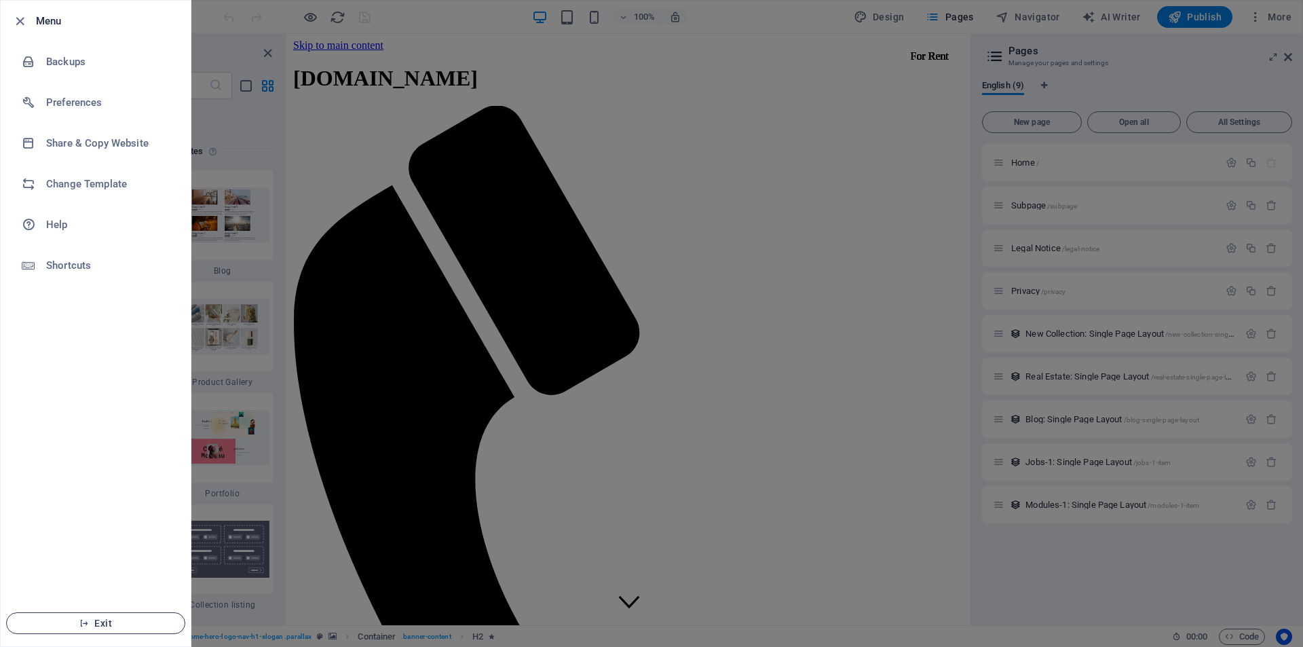
click at [85, 624] on icon "button" at bounding box center [84, 623] width 10 height 10
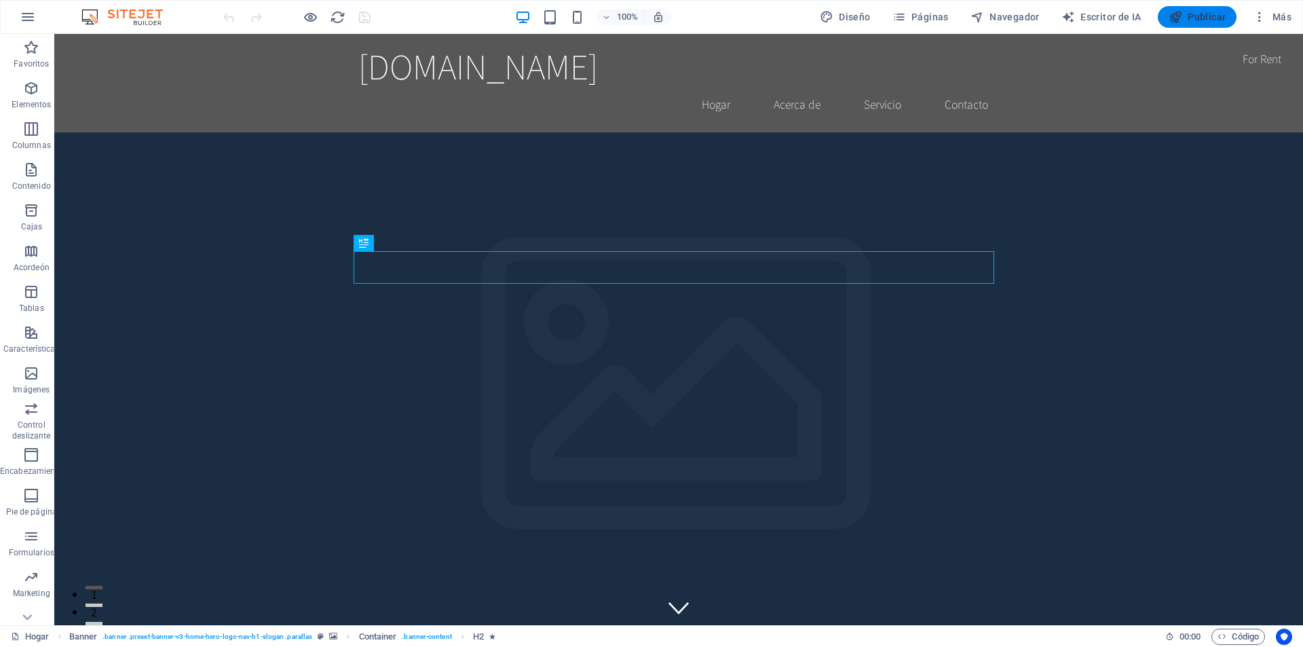
click at [1192, 18] on font "Publicar" at bounding box center [1207, 17] width 38 height 11
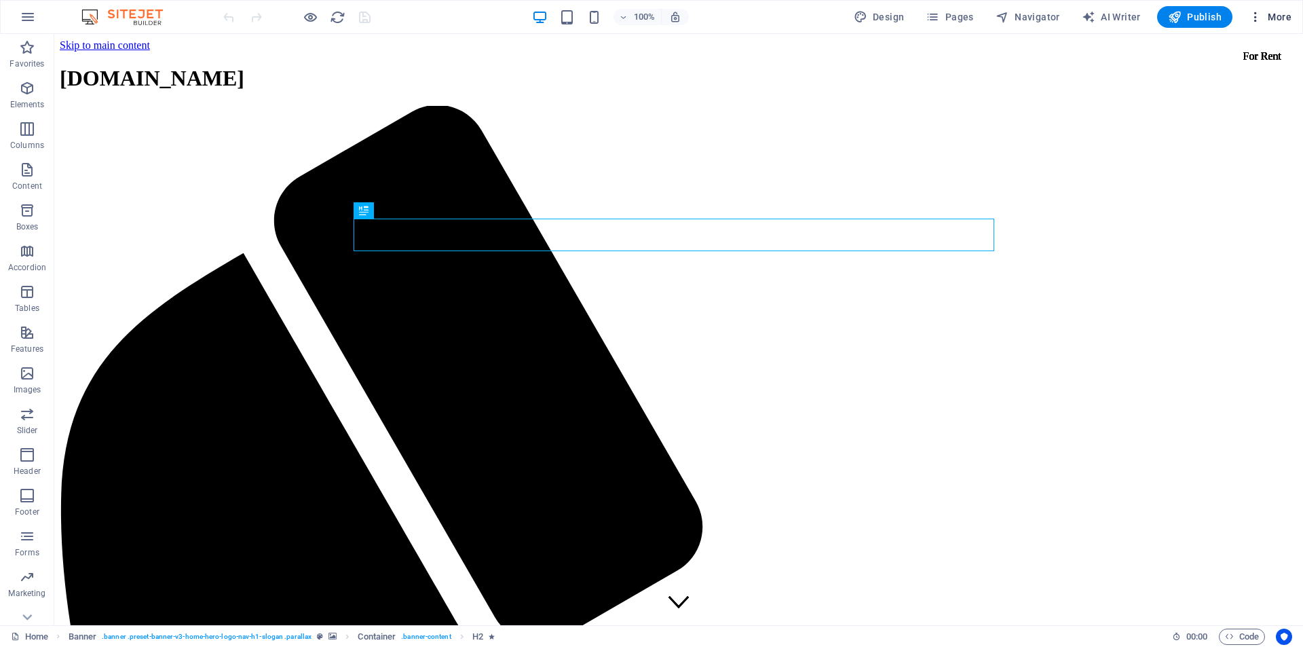
click at [1252, 15] on icon "button" at bounding box center [1256, 17] width 14 height 14
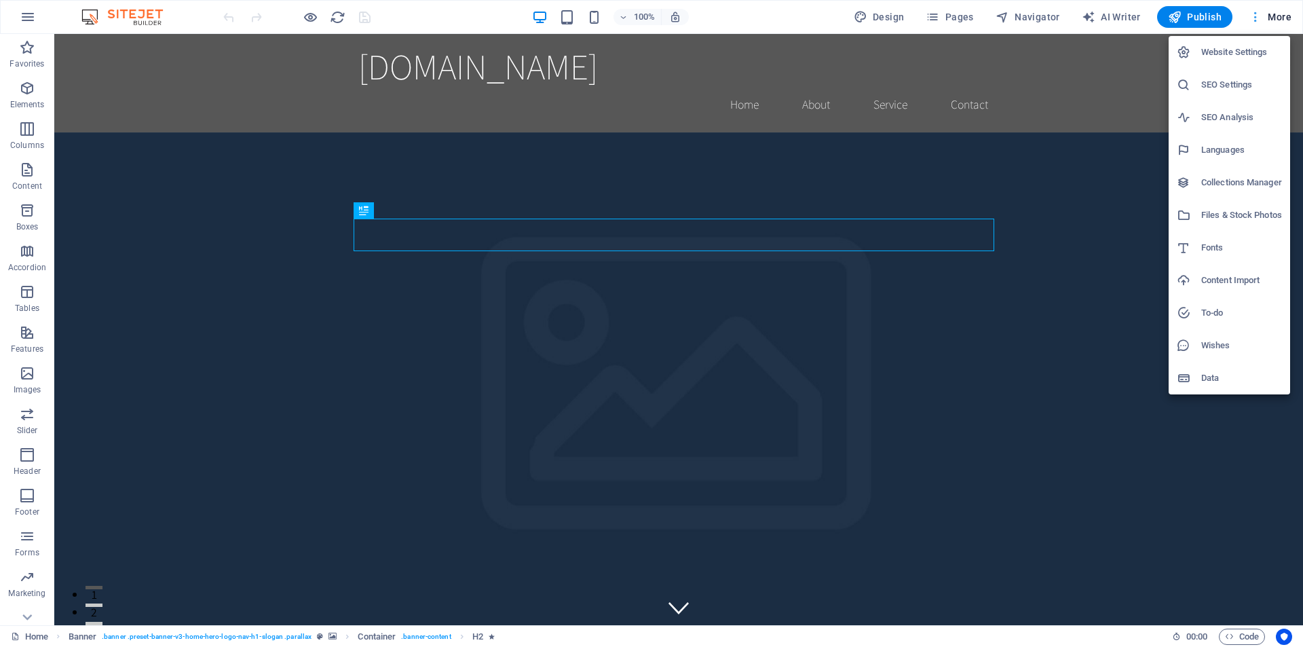
click at [1252, 15] on div at bounding box center [651, 323] width 1303 height 647
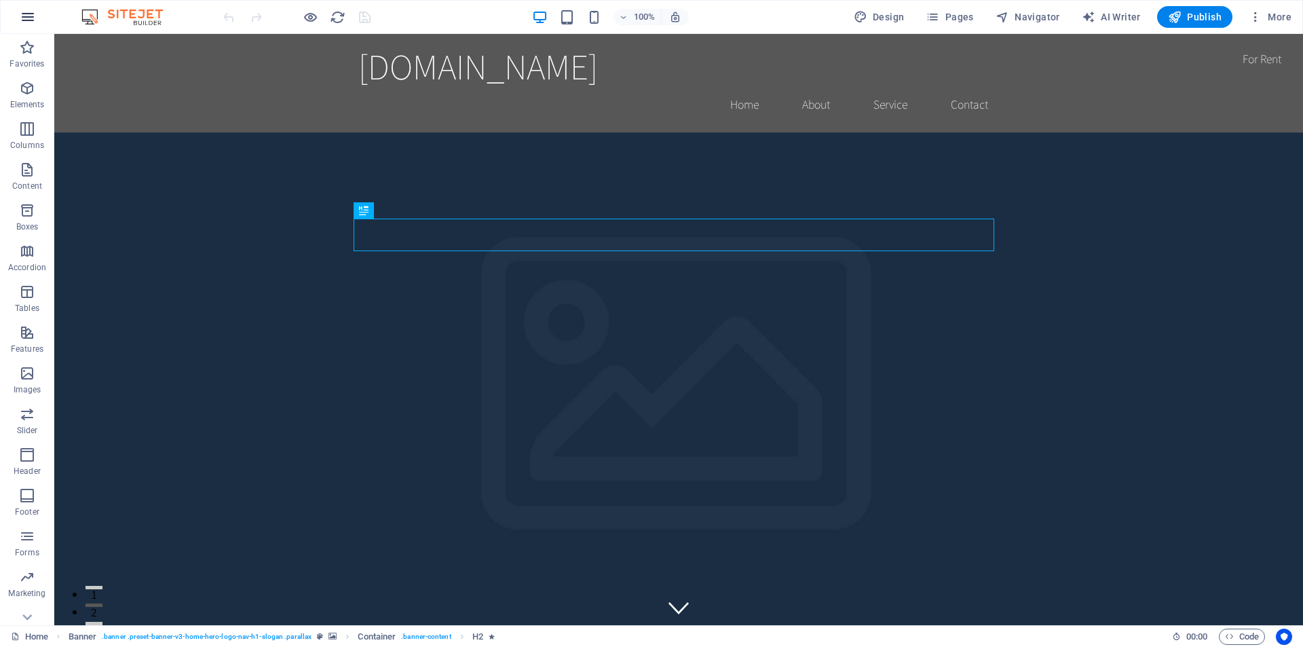
click at [31, 16] on icon "button" at bounding box center [28, 17] width 16 height 16
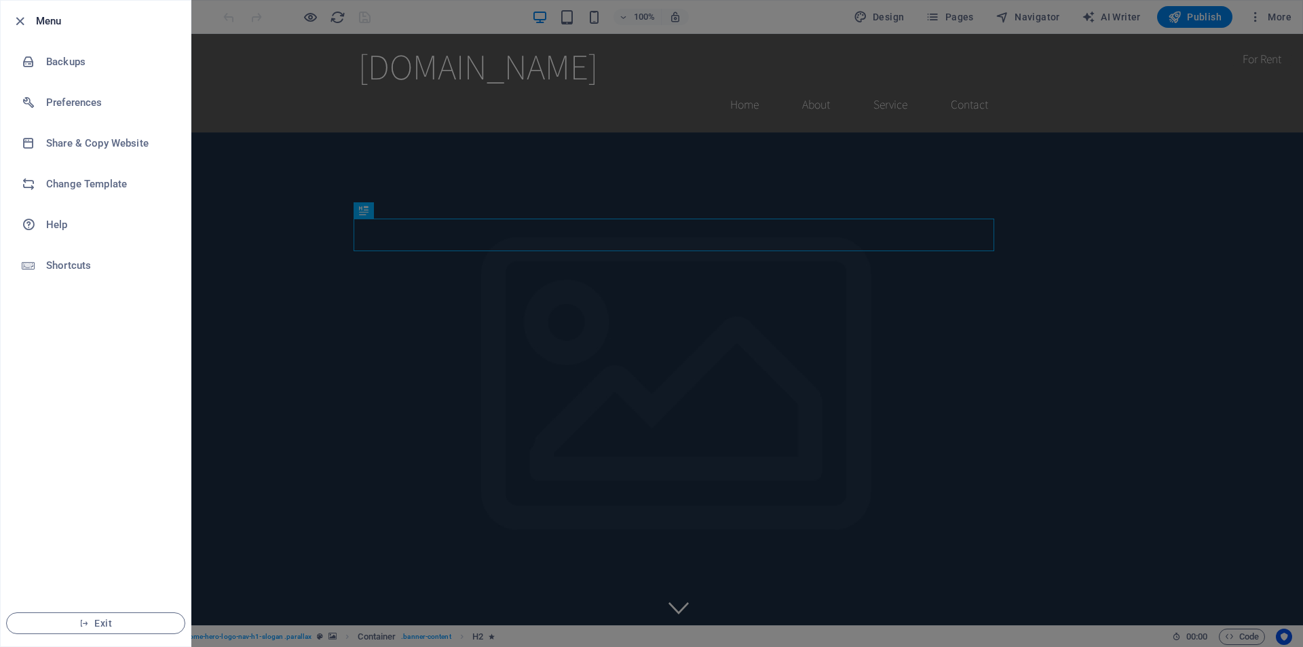
click at [1093, 79] on div at bounding box center [651, 323] width 1303 height 647
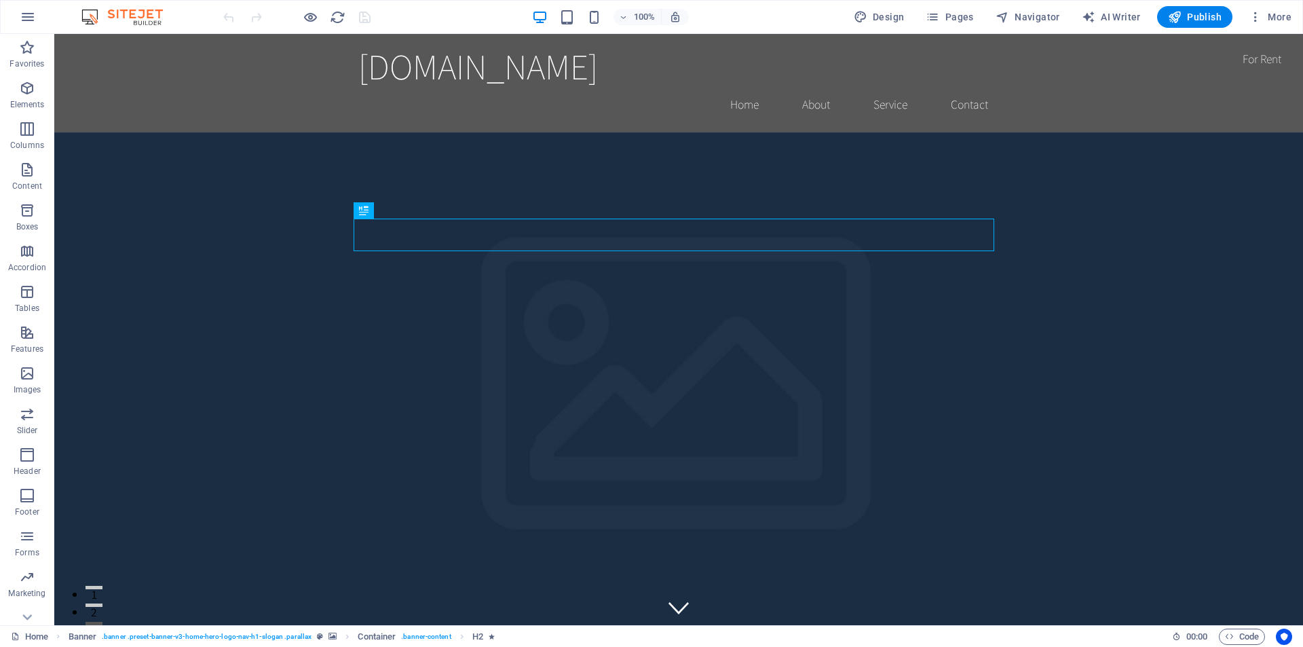
click at [134, 16] on img at bounding box center [129, 17] width 102 height 16
click at [31, 13] on icon "button" at bounding box center [28, 17] width 16 height 16
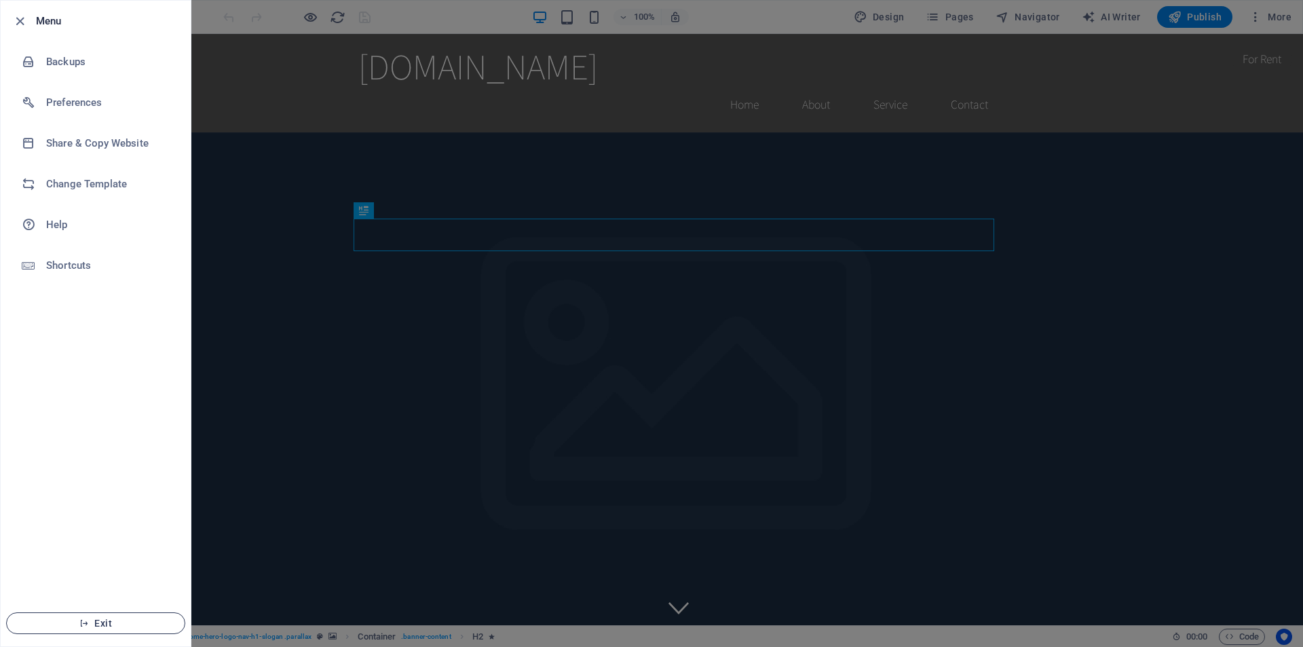
click at [112, 623] on span "Exit" at bounding box center [96, 623] width 156 height 11
